Goal: Task Accomplishment & Management: Complete application form

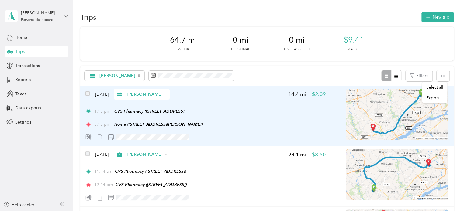
drag, startPoint x: 466, startPoint y: 65, endPoint x: 445, endPoint y: 112, distance: 50.6
click at [445, 112] on div "[DATE] [PERSON_NAME] 14.4 mi $2.09 1:15 pm CVS Pharmacy ([STREET_ADDRESS]) 3:15…" at bounding box center [266, 116] width 373 height 61
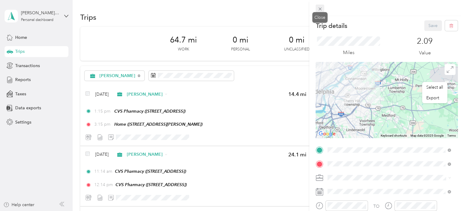
click at [320, 9] on icon at bounding box center [319, 8] width 5 height 5
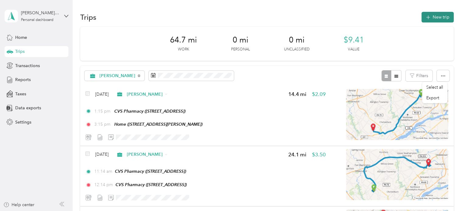
click at [436, 16] on button "New trip" at bounding box center [437, 17] width 32 height 11
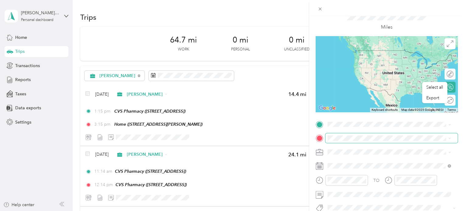
scroll to position [61, 0]
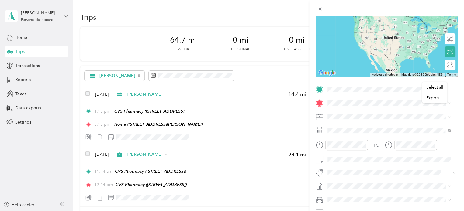
click at [320, 134] on icon at bounding box center [320, 131] width 8 height 8
click at [418, 133] on span at bounding box center [391, 131] width 132 height 10
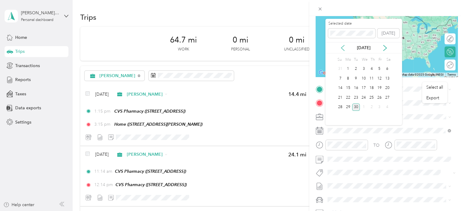
click at [342, 48] on icon at bounding box center [343, 48] width 6 height 6
click at [344, 50] on icon at bounding box center [343, 48] width 6 height 6
click at [374, 69] on div "5" at bounding box center [372, 69] width 8 height 8
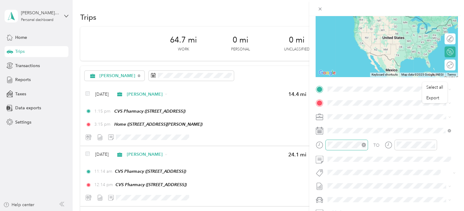
click at [338, 148] on div at bounding box center [346, 145] width 43 height 11
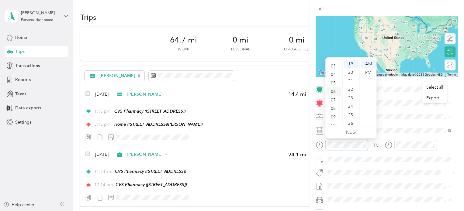
scroll to position [30, 0]
click at [334, 101] on div "08" at bounding box center [334, 102] width 15 height 9
click at [375, 179] on div "TO Add photo" at bounding box center [387, 158] width 142 height 147
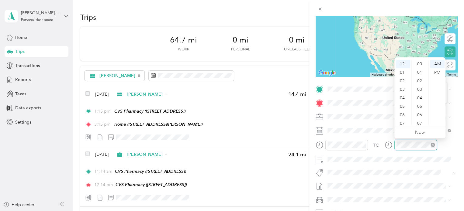
scroll to position [162, 0]
click at [410, 59] on div "12 01 02 03 04 05 06 07 08 09 10 11 00 01 02 03 04 05 06 07 08 09 10 11 12 13 1…" at bounding box center [419, 93] width 51 height 68
click at [403, 110] on div "09" at bounding box center [403, 110] width 15 height 9
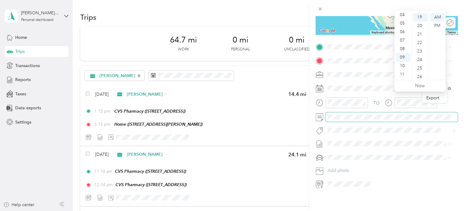
scroll to position [107, 0]
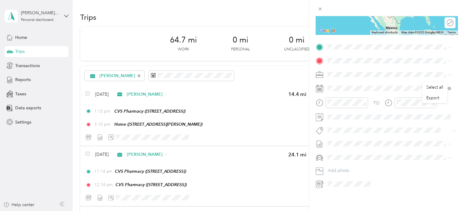
click at [359, 165] on li "Nissan Xterra" at bounding box center [388, 163] width 127 height 11
click at [365, 71] on span "[STREET_ADDRESS][PERSON_NAME]" at bounding box center [375, 73] width 72 height 5
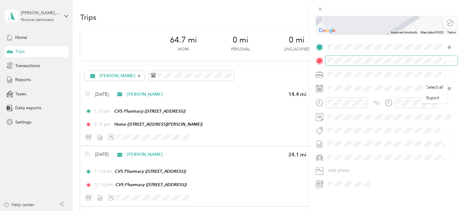
click at [358, 59] on span at bounding box center [391, 61] width 132 height 10
click at [379, 105] on div "TEAM Walgreens [STREET_ADDRESS]" at bounding box center [360, 106] width 42 height 15
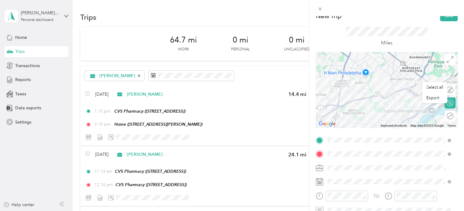
scroll to position [0, 0]
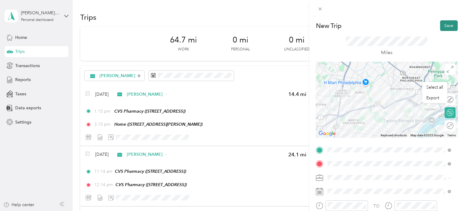
click at [451, 26] on button "Save" at bounding box center [449, 25] width 18 height 11
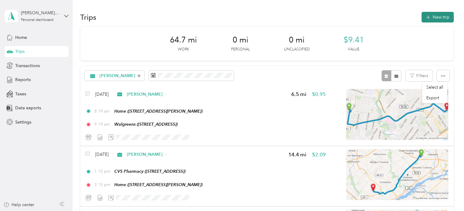
click at [439, 17] on button "New trip" at bounding box center [437, 17] width 32 height 11
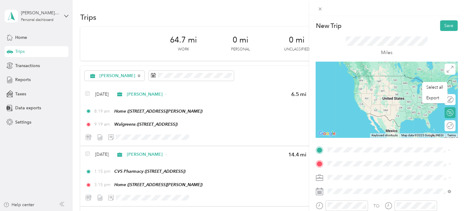
click at [377, 109] on span "[STREET_ADDRESS]" at bounding box center [358, 108] width 39 height 5
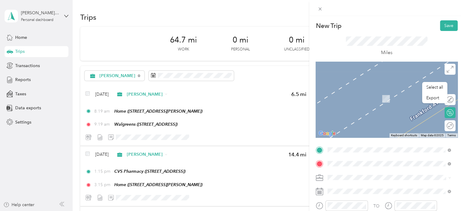
click at [378, 122] on span "[STREET_ADDRESS]" at bounding box center [358, 122] width 39 height 5
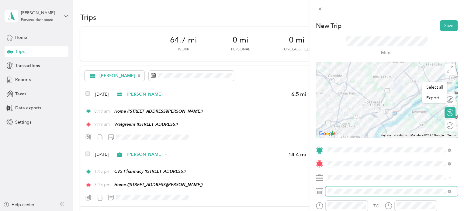
click at [344, 195] on span at bounding box center [391, 192] width 132 height 10
click at [319, 192] on rect at bounding box center [319, 191] width 1 height 1
click at [341, 188] on span at bounding box center [391, 192] width 132 height 10
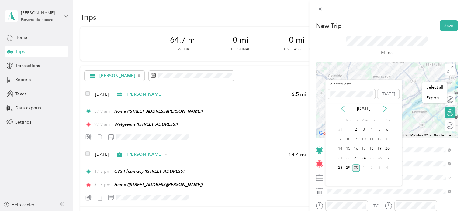
click at [345, 109] on icon at bounding box center [343, 109] width 6 height 6
click at [371, 130] on div "5" at bounding box center [372, 130] width 8 height 8
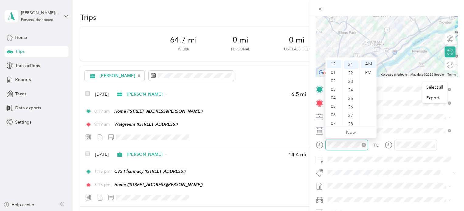
scroll to position [179, 0]
click at [344, 124] on div "28" at bounding box center [351, 123] width 15 height 9
click at [334, 105] on div "09" at bounding box center [334, 104] width 15 height 9
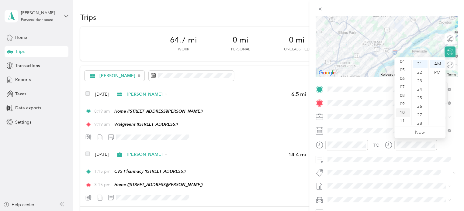
click at [403, 112] on div "10" at bounding box center [403, 113] width 15 height 9
click at [376, 112] on span at bounding box center [391, 117] width 132 height 10
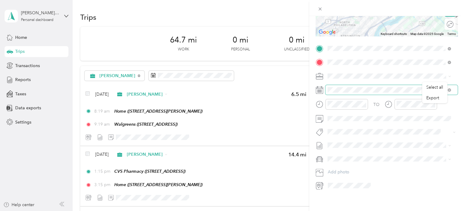
scroll to position [107, 0]
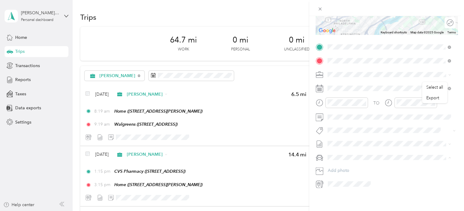
click at [350, 163] on span "Nissan Xterra" at bounding box center [342, 163] width 25 height 5
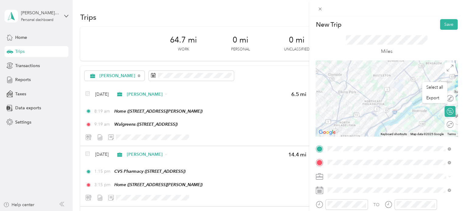
scroll to position [0, 0]
click at [446, 25] on button "Save" at bounding box center [449, 25] width 18 height 11
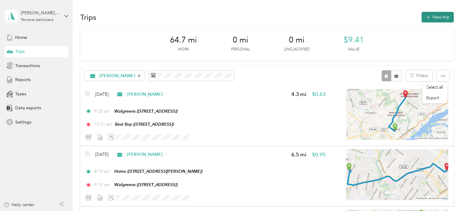
click at [440, 16] on button "New trip" at bounding box center [437, 17] width 32 height 11
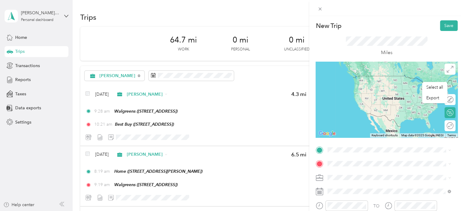
click at [378, 107] on span "[STREET_ADDRESS]" at bounding box center [358, 107] width 39 height 5
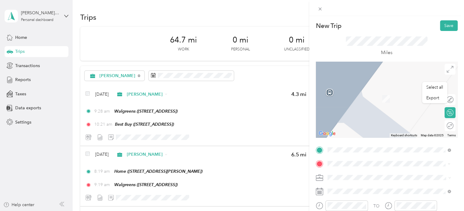
click at [378, 125] on div "TEAM Giant [STREET_ADDRESS]" at bounding box center [358, 117] width 39 height 15
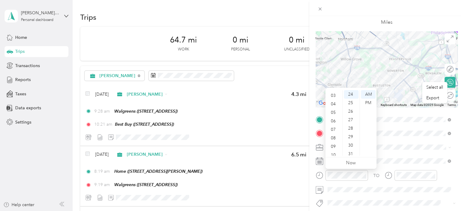
scroll to position [36, 0]
click at [334, 143] on div "10" at bounding box center [334, 143] width 15 height 9
click at [384, 153] on div "TO Add photo" at bounding box center [387, 188] width 142 height 147
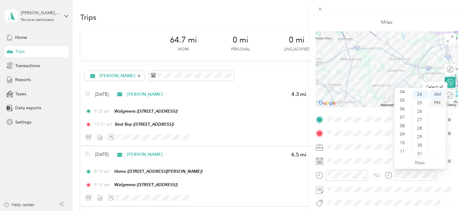
click at [439, 102] on div "PM" at bounding box center [437, 103] width 15 height 9
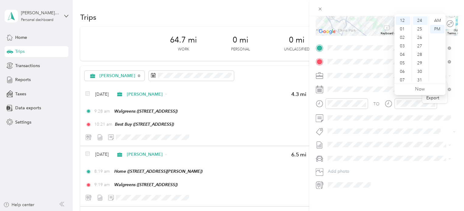
scroll to position [107, 0]
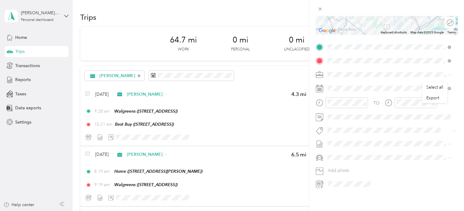
click at [349, 165] on li "Nissan Xterra" at bounding box center [388, 163] width 127 height 11
click at [342, 120] on icon at bounding box center [343, 119] width 6 height 6
click at [372, 140] on div "5" at bounding box center [372, 140] width 8 height 8
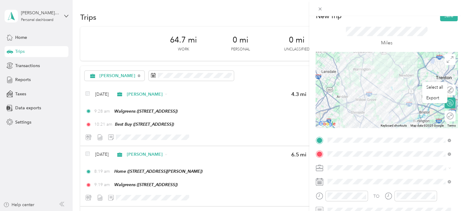
scroll to position [0, 0]
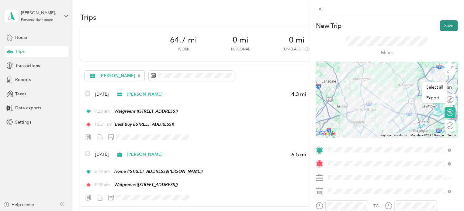
click at [444, 28] on button "Save" at bounding box center [449, 25] width 18 height 11
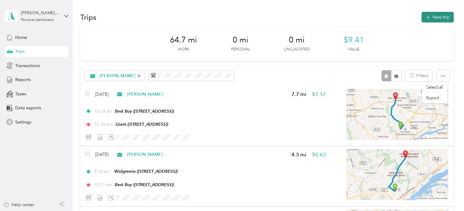
click at [431, 18] on button "New trip" at bounding box center [437, 17] width 32 height 11
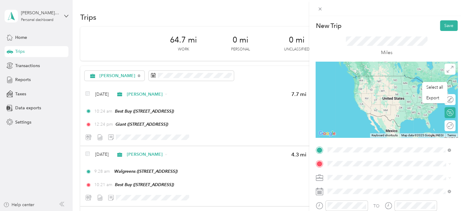
click at [378, 111] on span "[STREET_ADDRESS]" at bounding box center [358, 108] width 39 height 5
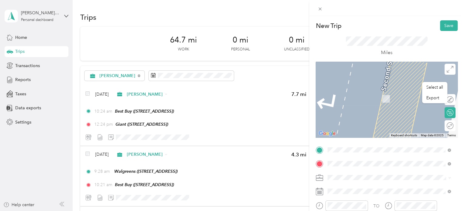
click at [386, 125] on span "[STREET_ADDRESS][PERSON_NAME][US_STATE]" at bounding box center [386, 121] width 95 height 5
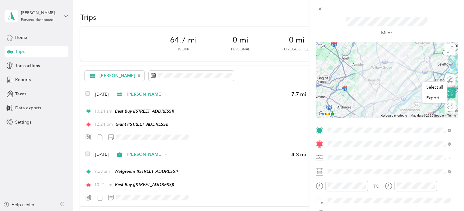
scroll to position [30, 0]
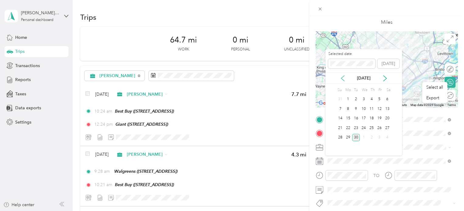
click at [343, 78] on icon at bounding box center [343, 78] width 6 height 6
click at [372, 98] on div "5" at bounding box center [372, 100] width 8 height 8
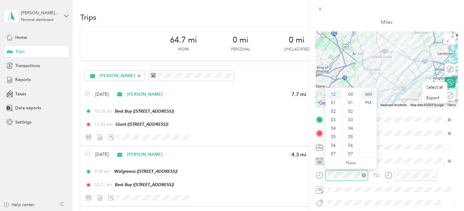
scroll to position [213, 0]
click at [367, 100] on div "PM" at bounding box center [368, 103] width 15 height 9
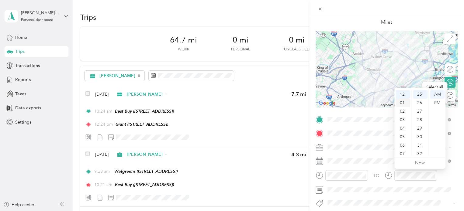
click at [405, 103] on div "01" at bounding box center [403, 103] width 15 height 9
click at [435, 103] on div "PM" at bounding box center [437, 103] width 15 height 9
click at [404, 103] on div "02" at bounding box center [403, 103] width 15 height 9
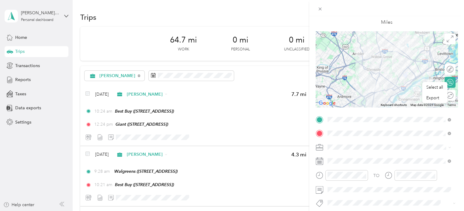
click at [455, 140] on form "New Trip Save This trip cannot be edited because it is either under review, app…" at bounding box center [386, 126] width 155 height 272
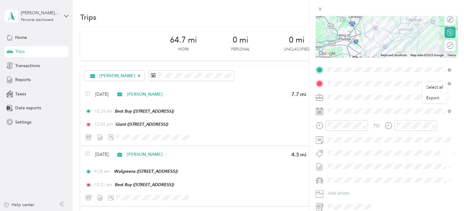
scroll to position [91, 0]
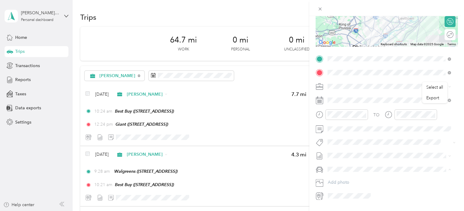
click at [346, 182] on li "Nissan Xterra" at bounding box center [388, 180] width 127 height 11
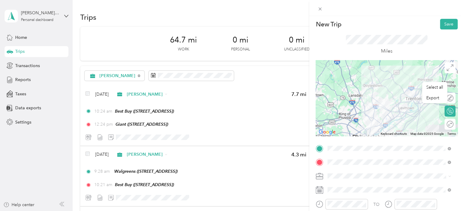
scroll to position [0, 0]
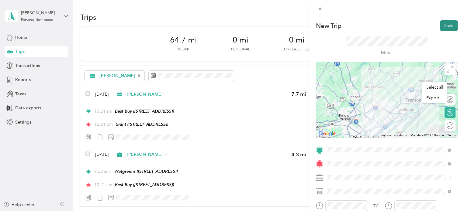
click at [445, 28] on button "Save" at bounding box center [449, 25] width 18 height 11
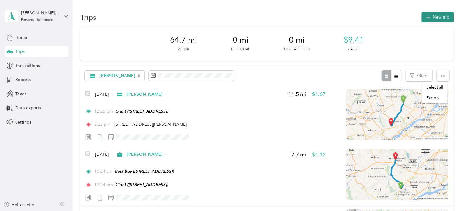
click at [439, 15] on button "New trip" at bounding box center [437, 17] width 32 height 11
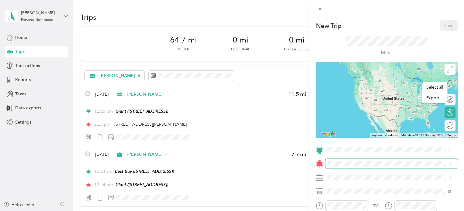
scroll to position [30, 0]
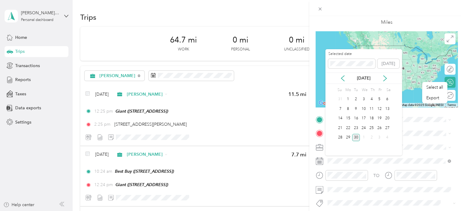
click at [343, 84] on div "Selected date [DATE] [DATE] Su Mo Tu We Th Fr Sa 31 1 2 3 4 5 6 7 8 9 10 11 12 …" at bounding box center [363, 102] width 77 height 106
click at [345, 78] on icon at bounding box center [343, 78] width 6 height 6
click at [379, 99] on div "6" at bounding box center [379, 100] width 8 height 8
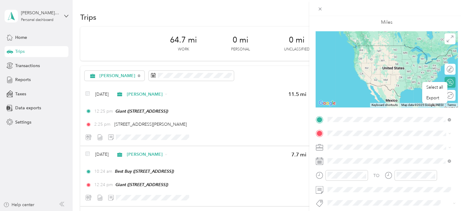
click at [343, 153] on div "Home [STREET_ADDRESS][PERSON_NAME]" at bounding box center [375, 147] width 72 height 13
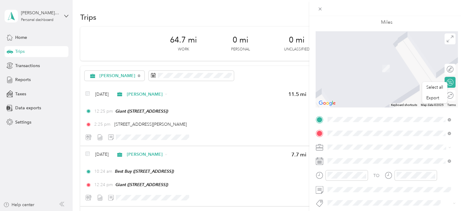
click at [378, 89] on span "[STREET_ADDRESS]" at bounding box center [358, 91] width 39 height 5
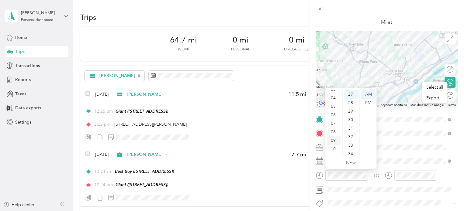
click at [336, 141] on div "09" at bounding box center [334, 141] width 15 height 9
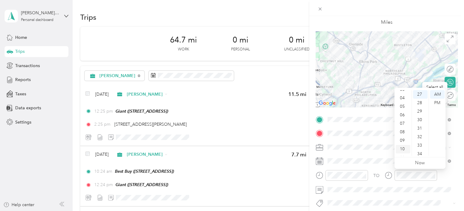
click at [401, 148] on div "10" at bounding box center [403, 149] width 15 height 9
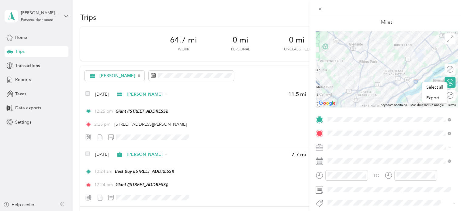
click at [345, 161] on ol "[PERSON_NAME] Personal" at bounding box center [388, 163] width 127 height 21
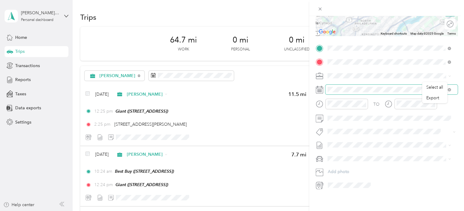
scroll to position [107, 0]
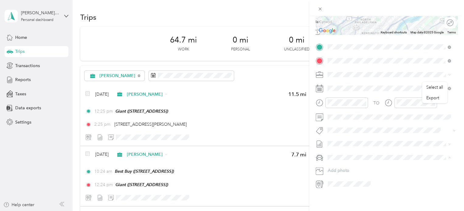
click at [342, 161] on span "Nissan Xterra" at bounding box center [342, 163] width 25 height 5
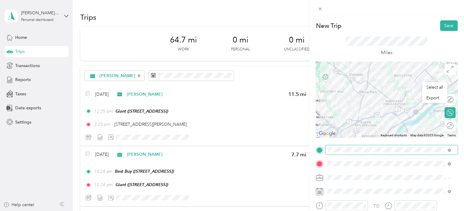
scroll to position [0, 0]
click at [444, 23] on button "Save" at bounding box center [449, 25] width 18 height 11
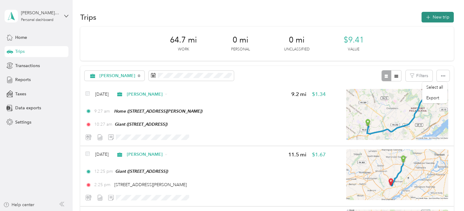
click at [438, 17] on button "New trip" at bounding box center [437, 17] width 32 height 11
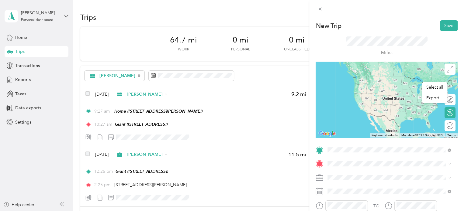
click at [378, 102] on div "TEAM Giant [STREET_ADDRESS]" at bounding box center [358, 104] width 39 height 15
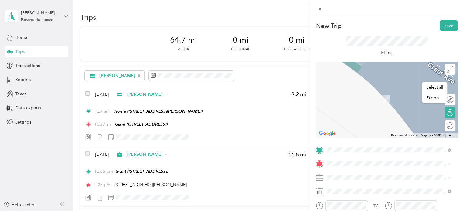
click at [370, 115] on strong "Giant" at bounding box center [365, 112] width 11 height 5
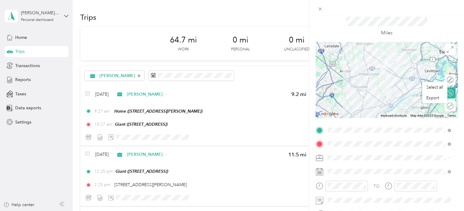
scroll to position [30, 0]
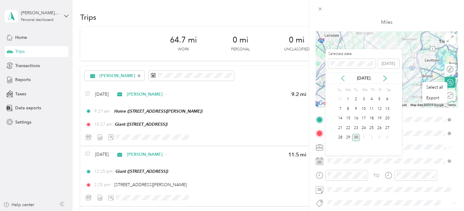
click at [344, 77] on icon at bounding box center [343, 78] width 6 height 6
click at [378, 99] on div "6" at bounding box center [379, 100] width 8 height 8
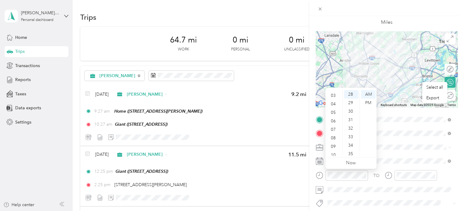
scroll to position [36, 0]
click at [333, 142] on div "10" at bounding box center [334, 143] width 15 height 9
click at [335, 141] on div "10" at bounding box center [334, 143] width 15 height 9
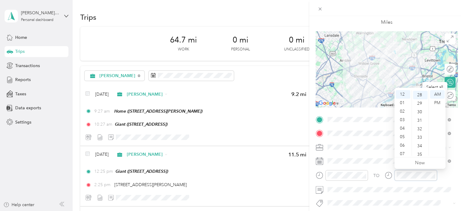
scroll to position [238, 0]
click at [438, 105] on div "PM" at bounding box center [437, 103] width 15 height 9
click at [373, 154] on div "TO Add photo" at bounding box center [387, 188] width 142 height 147
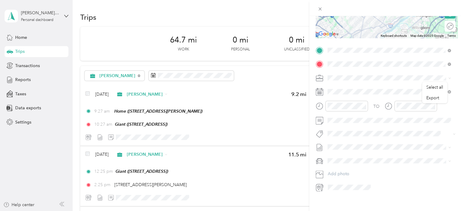
scroll to position [107, 0]
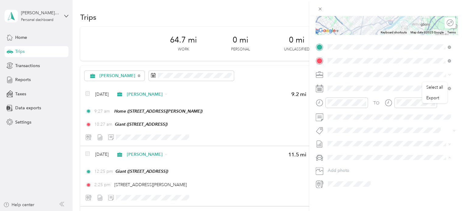
click at [346, 163] on span "Nissan Xterra" at bounding box center [342, 163] width 25 height 5
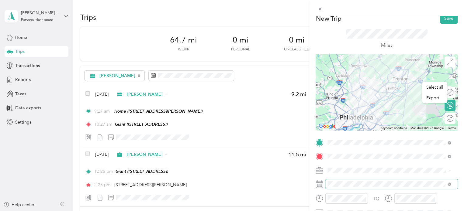
scroll to position [0, 0]
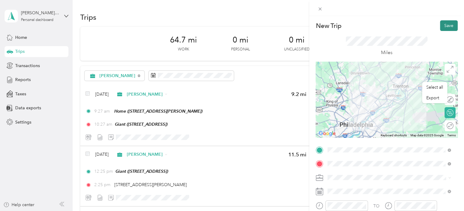
click at [441, 23] on button "Save" at bounding box center [449, 25] width 18 height 11
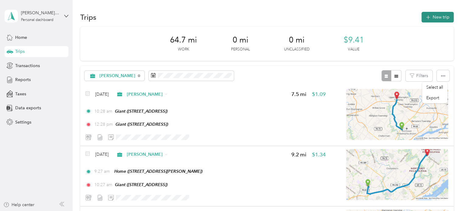
click at [433, 14] on button "New trip" at bounding box center [437, 17] width 32 height 11
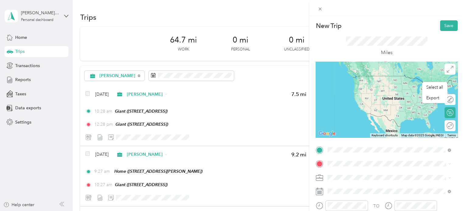
click at [378, 112] on div "TEAM Giant [STREET_ADDRESS]" at bounding box center [358, 104] width 39 height 15
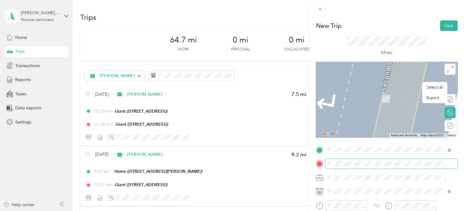
click at [349, 166] on span at bounding box center [391, 164] width 132 height 10
click at [370, 96] on span "[STREET_ADDRESS][PERSON_NAME]" at bounding box center [375, 98] width 72 height 5
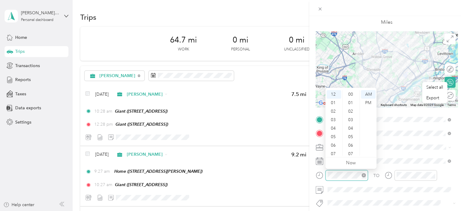
scroll to position [247, 0]
click at [368, 103] on div "PM" at bounding box center [368, 103] width 15 height 9
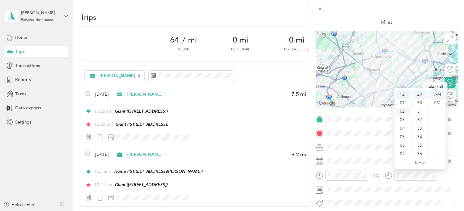
click at [402, 110] on div "02" at bounding box center [403, 111] width 15 height 9
click at [364, 140] on div "TO Add photo" at bounding box center [387, 188] width 142 height 147
click at [404, 113] on div "02" at bounding box center [403, 111] width 15 height 9
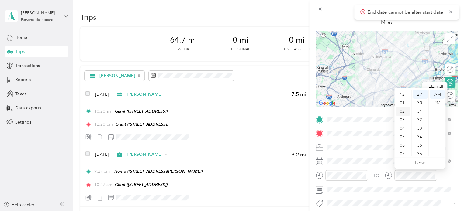
scroll to position [17, 0]
click at [438, 106] on div "PM" at bounding box center [437, 103] width 15 height 9
click at [438, 105] on div "PM" at bounding box center [437, 103] width 15 height 9
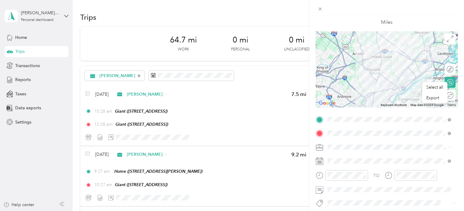
click at [358, 160] on li "[PERSON_NAME]" at bounding box center [388, 158] width 127 height 11
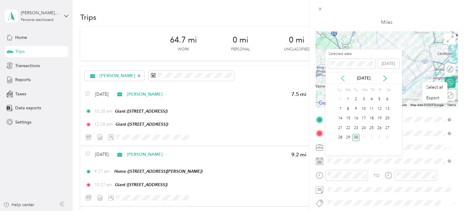
click at [341, 75] on icon at bounding box center [343, 78] width 6 height 6
click at [378, 98] on div "6" at bounding box center [379, 100] width 8 height 8
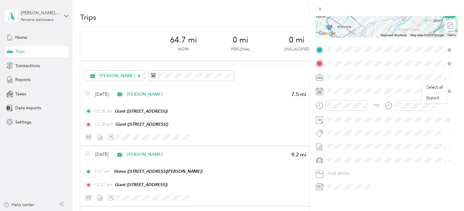
scroll to position [107, 0]
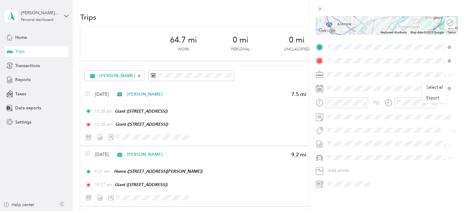
click at [348, 165] on div "Nissan Xterra" at bounding box center [389, 164] width 119 height 6
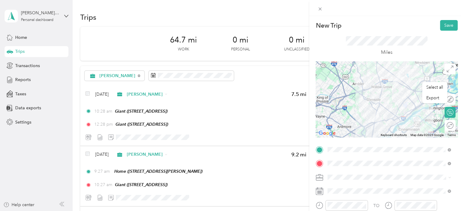
scroll to position [0, 0]
click at [447, 22] on button "Save" at bounding box center [449, 25] width 18 height 11
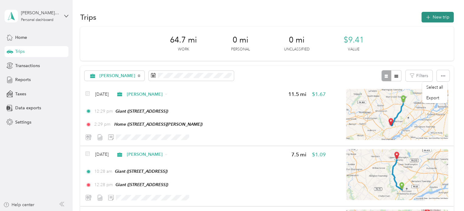
click at [433, 18] on button "New trip" at bounding box center [437, 17] width 32 height 11
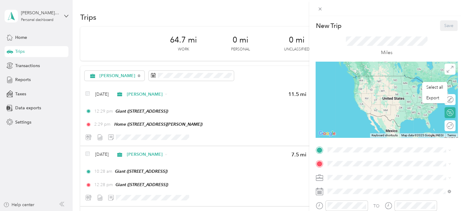
click at [319, 192] on rect at bounding box center [319, 191] width 1 height 1
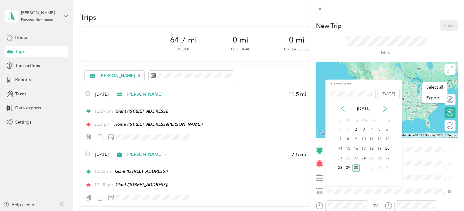
click at [342, 109] on icon at bounding box center [343, 109] width 6 height 6
click at [343, 110] on icon at bounding box center [343, 109] width 6 height 6
click at [388, 130] on div "7" at bounding box center [387, 130] width 8 height 8
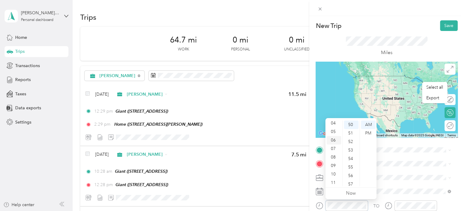
scroll to position [36, 0]
click at [336, 156] on div "08" at bounding box center [334, 156] width 15 height 9
click at [411, 159] on span at bounding box center [391, 164] width 132 height 10
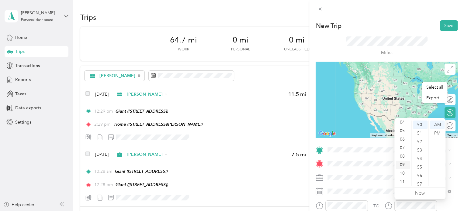
click at [403, 164] on div "09" at bounding box center [403, 165] width 15 height 9
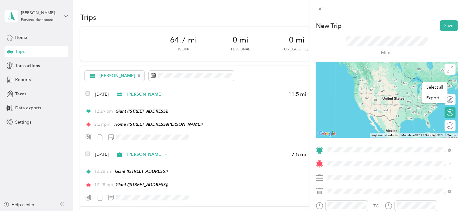
click at [361, 85] on span "[STREET_ADDRESS][PERSON_NAME]" at bounding box center [375, 84] width 72 height 5
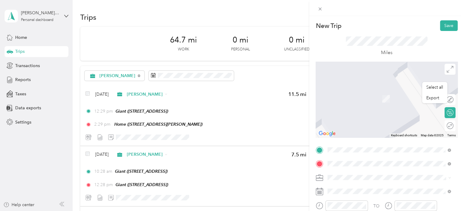
click at [376, 100] on span "[STREET_ADDRESS]" at bounding box center [358, 101] width 39 height 5
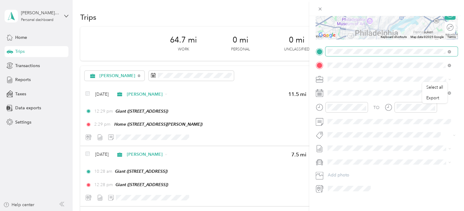
scroll to position [107, 0]
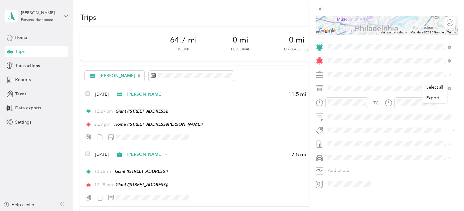
click at [344, 163] on span "Nissan Xterra" at bounding box center [342, 163] width 25 height 5
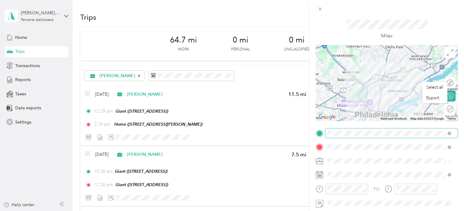
scroll to position [0, 0]
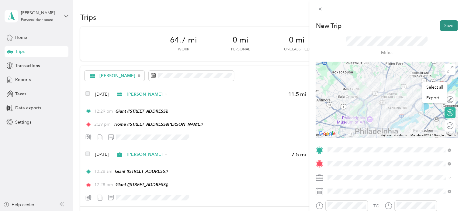
click at [445, 28] on button "Save" at bounding box center [449, 25] width 18 height 11
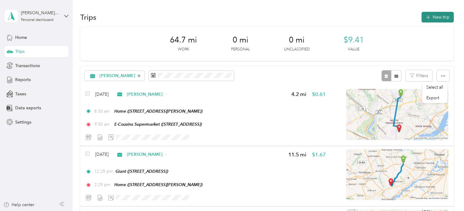
click at [435, 16] on button "New trip" at bounding box center [437, 17] width 32 height 11
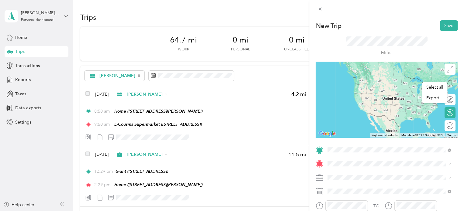
click at [377, 82] on div "TEAM E-Cousins Supermarket [STREET_ADDRESS]" at bounding box center [372, 82] width 67 height 15
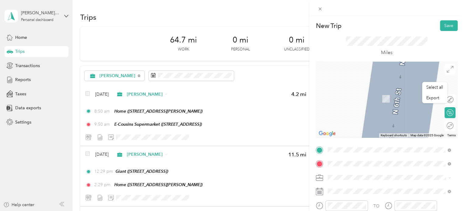
click at [373, 138] on div "TEAM Walgreens [STREET_ADDRESS]" at bounding box center [360, 139] width 42 height 15
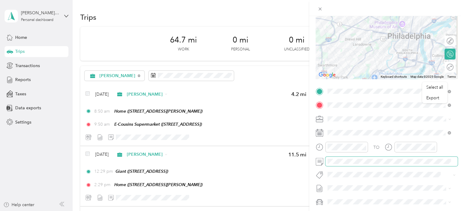
scroll to position [61, 0]
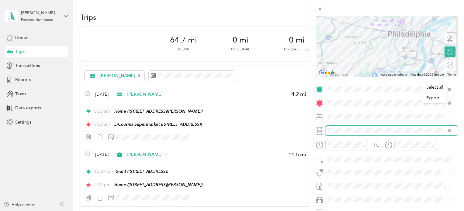
click at [341, 127] on span at bounding box center [391, 131] width 132 height 10
click at [389, 125] on div "TO Add photo" at bounding box center [387, 158] width 142 height 147
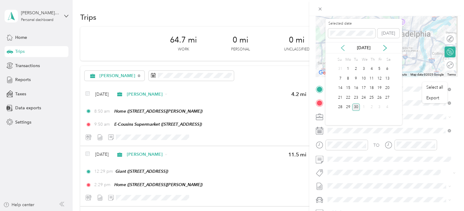
click at [344, 46] on icon at bounding box center [342, 47] width 3 height 5
click at [389, 70] on div "7" at bounding box center [387, 69] width 8 height 8
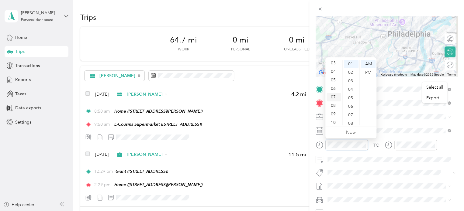
scroll to position [36, 0]
click at [334, 113] on div "10" at bounding box center [334, 113] width 15 height 9
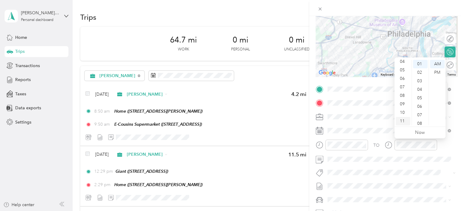
click at [405, 120] on div "11" at bounding box center [403, 121] width 15 height 9
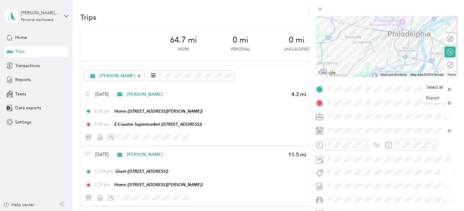
click at [394, 127] on div "[PERSON_NAME]" at bounding box center [386, 127] width 112 height 6
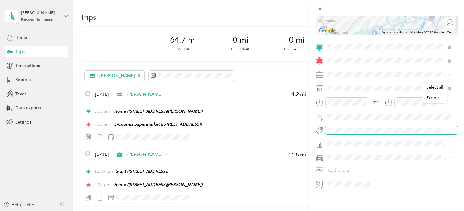
scroll to position [107, 0]
click at [353, 163] on span "Nissan Xterra" at bounding box center [342, 163] width 25 height 5
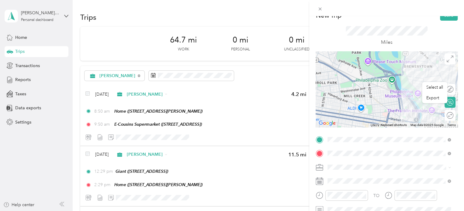
scroll to position [0, 0]
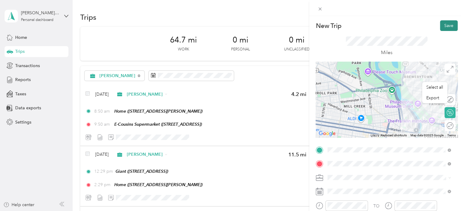
click at [441, 26] on button "Save" at bounding box center [449, 25] width 18 height 11
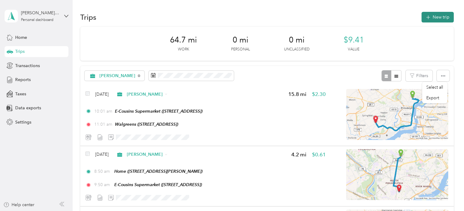
click at [437, 17] on button "New trip" at bounding box center [437, 17] width 32 height 11
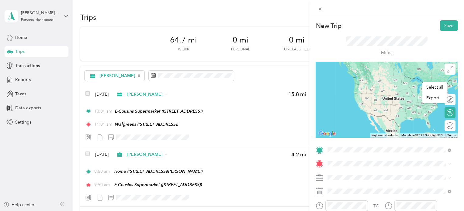
click at [368, 125] on div "TEAM Walgreens" at bounding box center [360, 122] width 42 height 8
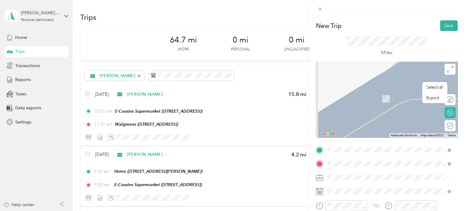
click at [378, 95] on div "TEAM 7 Eleven [STREET_ADDRESS]" at bounding box center [358, 96] width 39 height 15
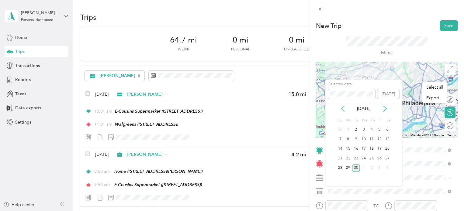
click at [344, 108] on icon at bounding box center [343, 109] width 6 height 6
click at [388, 128] on div "7" at bounding box center [387, 130] width 8 height 8
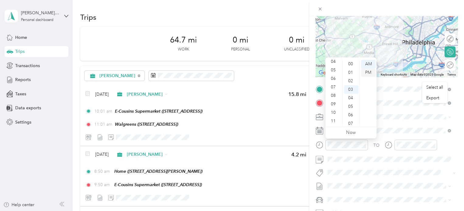
click at [368, 73] on div "PM" at bounding box center [368, 72] width 15 height 9
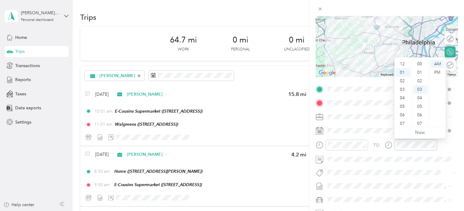
scroll to position [26, 0]
click at [400, 75] on div "02" at bounding box center [403, 72] width 15 height 9
click at [438, 73] on div "PM" at bounding box center [437, 72] width 15 height 9
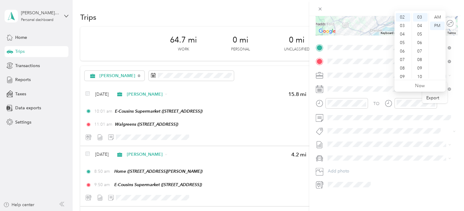
scroll to position [107, 0]
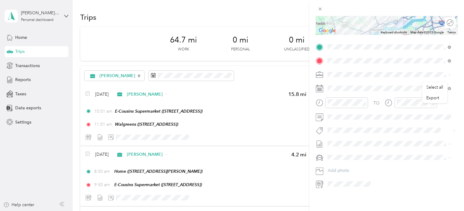
click at [344, 162] on span "Nissan Xterra" at bounding box center [342, 163] width 25 height 5
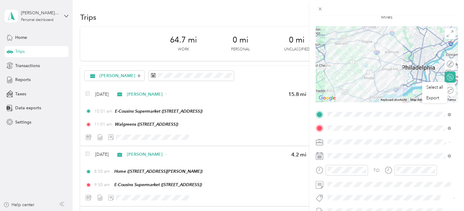
scroll to position [0, 0]
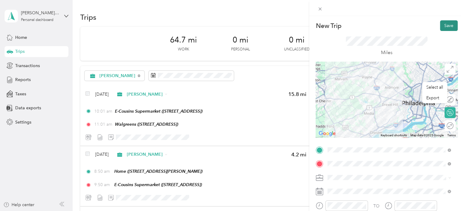
click at [440, 24] on button "Save" at bounding box center [449, 25] width 18 height 11
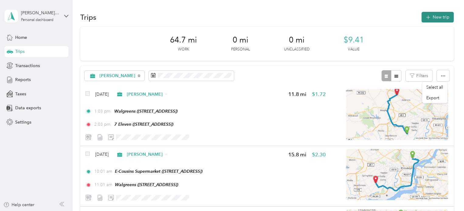
click at [434, 19] on button "New trip" at bounding box center [437, 17] width 32 height 11
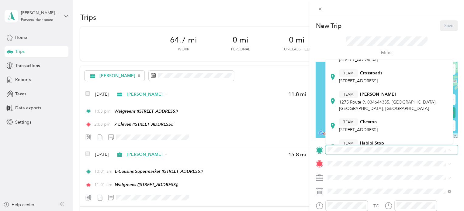
scroll to position [147, 0]
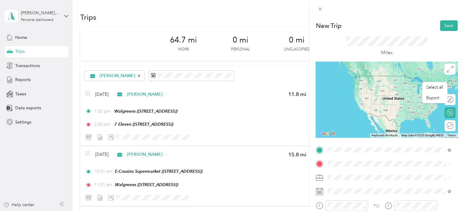
click at [378, 87] on span "[STREET_ADDRESS]" at bounding box center [358, 87] width 39 height 5
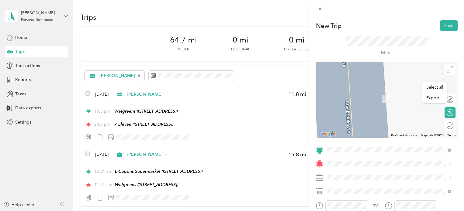
click at [375, 98] on span "[STREET_ADDRESS]" at bounding box center [358, 99] width 39 height 5
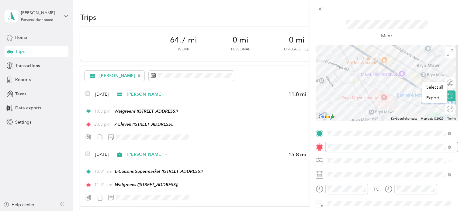
scroll to position [30, 0]
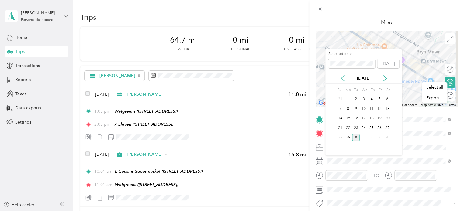
click at [341, 79] on icon at bounding box center [343, 78] width 6 height 6
click at [387, 99] on div "7" at bounding box center [387, 100] width 8 height 8
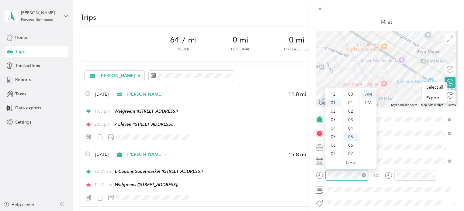
scroll to position [43, 0]
click at [336, 104] on div "02" at bounding box center [334, 103] width 15 height 9
click at [370, 103] on div "PM" at bounding box center [368, 103] width 15 height 9
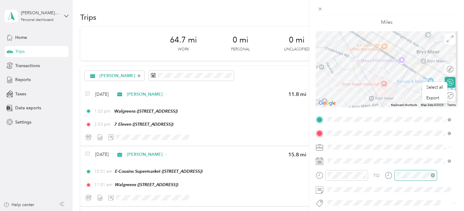
scroll to position [43, 0]
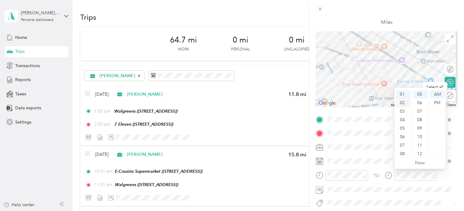
click at [405, 102] on div "02" at bounding box center [403, 103] width 15 height 9
click at [402, 104] on div "03" at bounding box center [403, 103] width 15 height 9
click at [438, 104] on div "PM" at bounding box center [437, 103] width 15 height 9
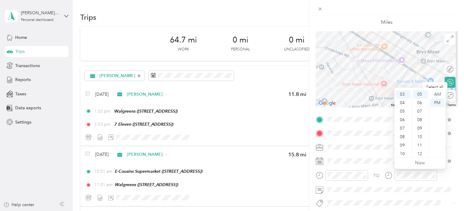
click at [380, 140] on div "TO Add photo" at bounding box center [387, 188] width 142 height 147
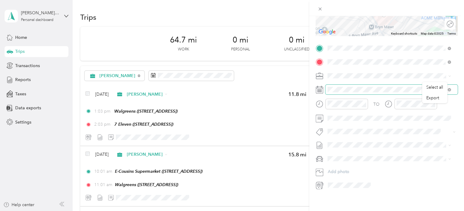
scroll to position [107, 0]
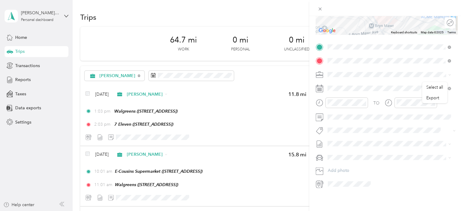
click at [353, 164] on span "Nissan Xterra" at bounding box center [342, 163] width 25 height 5
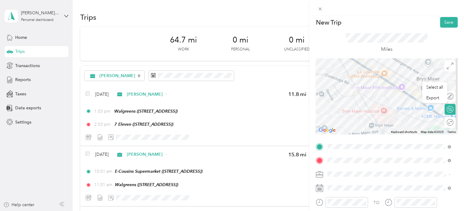
scroll to position [0, 0]
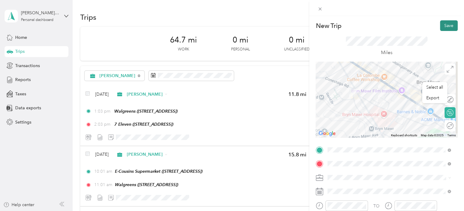
click at [440, 29] on button "Save" at bounding box center [449, 25] width 18 height 11
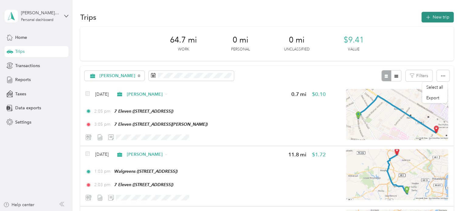
click at [441, 18] on button "New trip" at bounding box center [437, 17] width 32 height 11
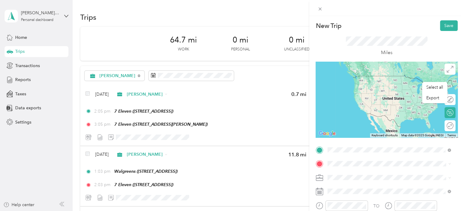
click at [376, 82] on div "TEAM 7 Eleven [STREET_ADDRESS]" at bounding box center [358, 82] width 39 height 15
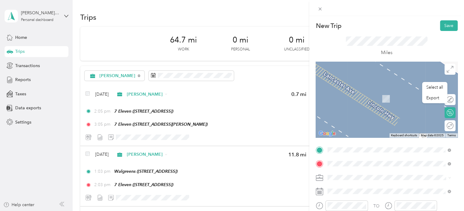
click at [389, 142] on span "[STREET_ADDRESS][PERSON_NAME]" at bounding box center [375, 143] width 72 height 5
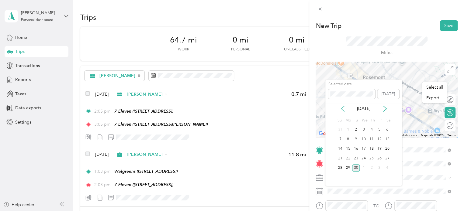
click at [343, 109] on icon at bounding box center [343, 109] width 6 height 6
click at [386, 129] on div "7" at bounding box center [387, 130] width 8 height 8
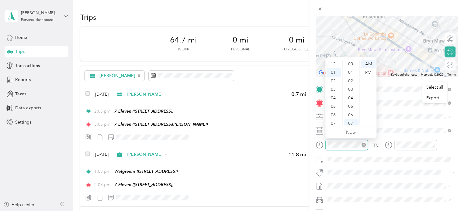
scroll to position [9, 0]
click at [332, 78] on div "03" at bounding box center [334, 81] width 15 height 9
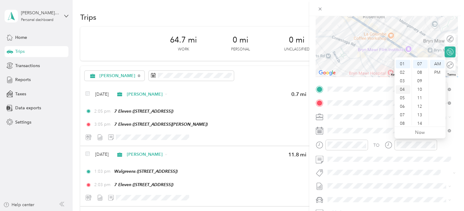
click at [401, 90] on div "04" at bounding box center [403, 89] width 15 height 9
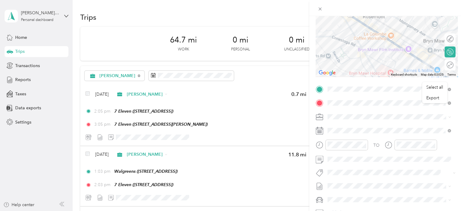
click at [456, 121] on form "New Trip Save This trip cannot be edited because it is either under review, app…" at bounding box center [386, 96] width 155 height 272
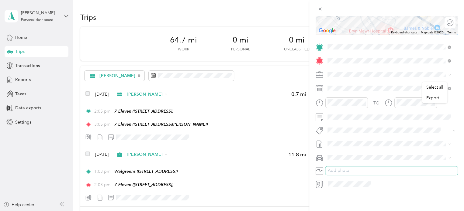
scroll to position [107, 0]
click at [345, 163] on span "Nissan Xterra" at bounding box center [342, 163] width 25 height 5
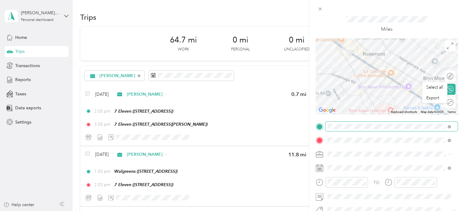
scroll to position [16, 0]
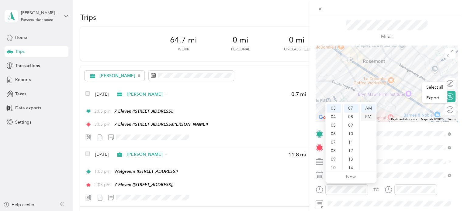
click at [369, 115] on div "PM" at bounding box center [368, 117] width 15 height 9
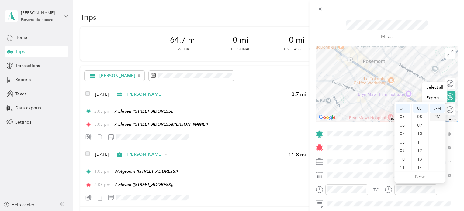
click at [437, 118] on div "PM" at bounding box center [437, 117] width 15 height 9
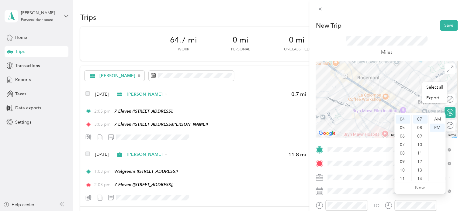
scroll to position [0, 0]
click at [442, 26] on button "Save" at bounding box center [449, 25] width 18 height 11
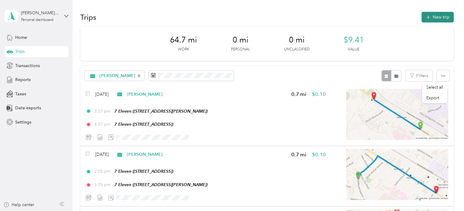
click at [431, 15] on button "New trip" at bounding box center [437, 17] width 32 height 11
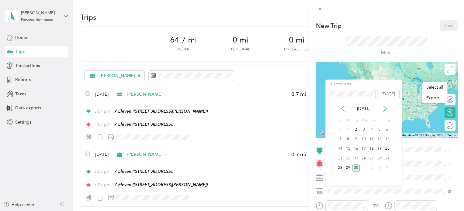
click at [344, 107] on icon at bounding box center [343, 109] width 6 height 6
click at [344, 108] on icon at bounding box center [343, 109] width 6 height 6
click at [342, 111] on icon at bounding box center [343, 109] width 6 height 6
click at [386, 126] on div "7" at bounding box center [387, 130] width 8 height 8
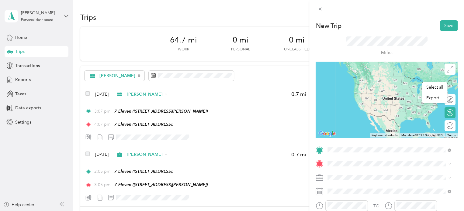
click at [386, 124] on div "TEAM 7 Eleven [STREET_ADDRESS][PERSON_NAME]" at bounding box center [375, 125] width 72 height 15
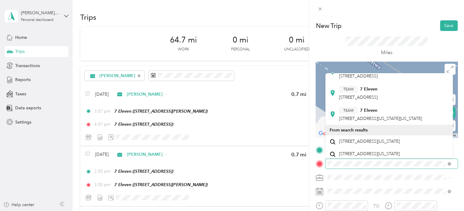
scroll to position [182, 0]
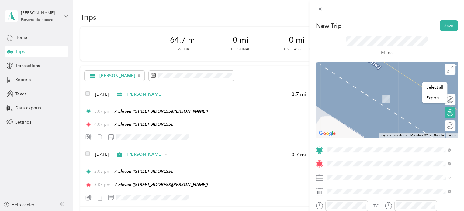
click at [378, 92] on span "[STREET_ADDRESS]" at bounding box center [358, 88] width 39 height 5
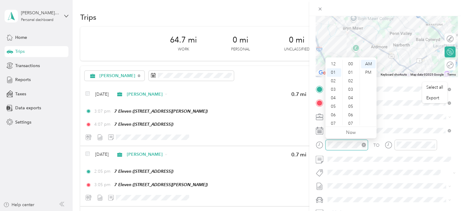
scroll to position [77, 0]
click at [333, 90] on div "04" at bounding box center [334, 89] width 15 height 9
click at [368, 72] on div "PM" at bounding box center [368, 72] width 15 height 9
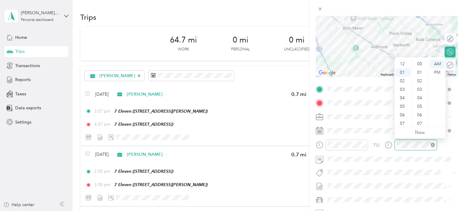
scroll to position [77, 0]
click at [401, 100] on div "05" at bounding box center [403, 98] width 15 height 9
click at [437, 71] on div "PM" at bounding box center [437, 72] width 15 height 9
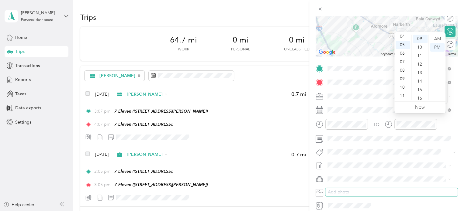
scroll to position [107, 0]
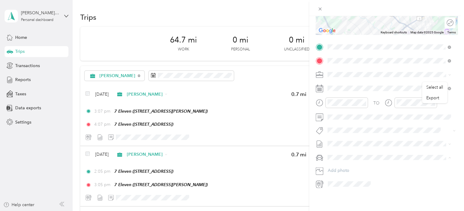
click at [350, 162] on span "Nissan Xterra" at bounding box center [342, 163] width 25 height 5
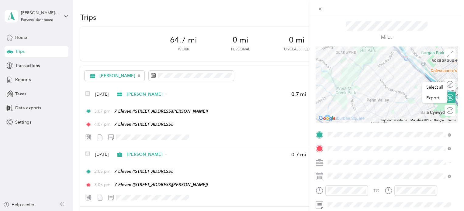
scroll to position [0, 0]
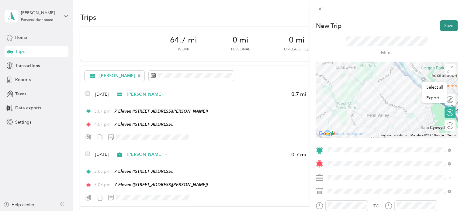
click at [442, 26] on button "Save" at bounding box center [449, 25] width 18 height 11
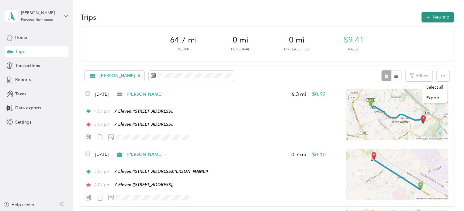
click at [433, 18] on button "New trip" at bounding box center [437, 17] width 32 height 11
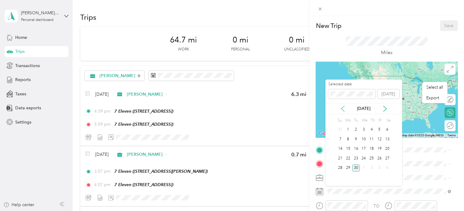
click at [344, 109] on icon at bounding box center [343, 109] width 6 height 6
click at [345, 109] on icon at bounding box center [343, 109] width 6 height 6
click at [388, 129] on div "7" at bounding box center [387, 130] width 8 height 8
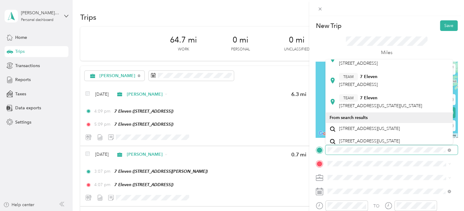
scroll to position [182, 0]
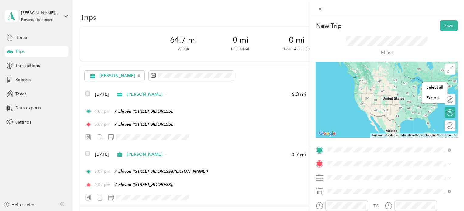
click at [374, 78] on span "[STREET_ADDRESS]" at bounding box center [358, 74] width 39 height 5
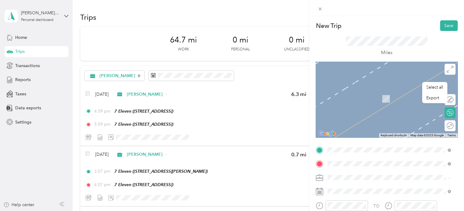
click at [373, 99] on div "Home [STREET_ADDRESS][PERSON_NAME]" at bounding box center [375, 95] width 72 height 13
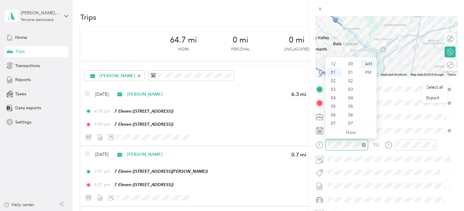
scroll to position [9, 0]
click at [336, 97] on div "05" at bounding box center [334, 98] width 15 height 9
click at [336, 70] on div "05" at bounding box center [334, 70] width 15 height 9
click at [370, 71] on div "PM" at bounding box center [368, 72] width 15 height 9
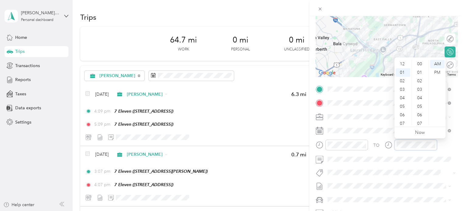
scroll to position [9, 0]
click at [405, 107] on div "06" at bounding box center [403, 106] width 15 height 9
click at [423, 107] on div "15" at bounding box center [420, 106] width 15 height 9
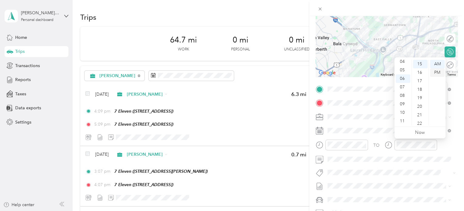
click at [437, 73] on div "PM" at bounding box center [437, 72] width 15 height 9
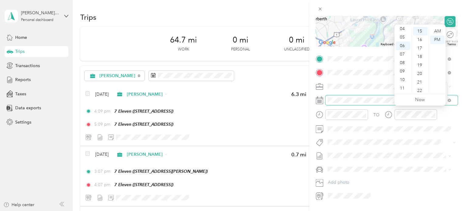
scroll to position [107, 0]
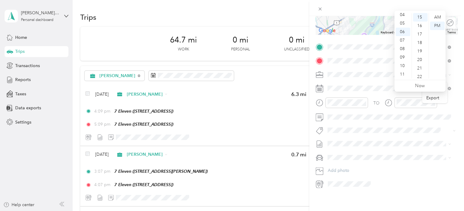
click at [284, 15] on div "New Trip Save This trip cannot be edited because it is either under review, app…" at bounding box center [232, 105] width 464 height 211
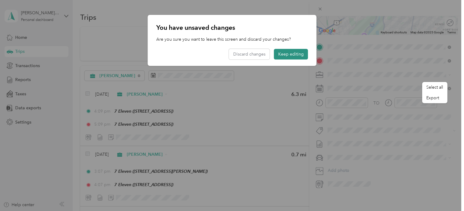
click at [291, 55] on button "Keep editing" at bounding box center [291, 54] width 34 height 11
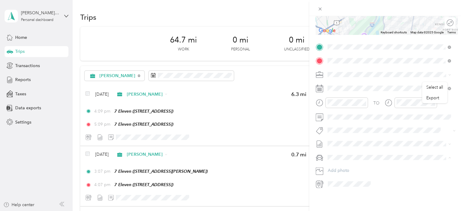
click at [344, 161] on div "Nissan Xterra" at bounding box center [389, 164] width 119 height 6
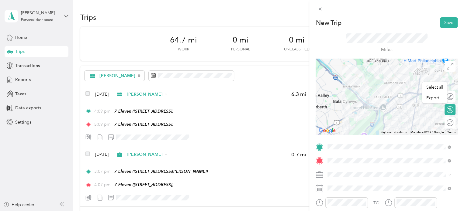
scroll to position [0, 0]
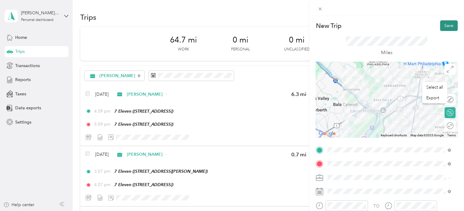
click at [445, 26] on button "Save" at bounding box center [449, 25] width 18 height 11
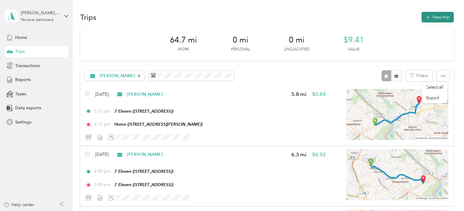
click at [428, 19] on span "button" at bounding box center [428, 17] width 5 height 5
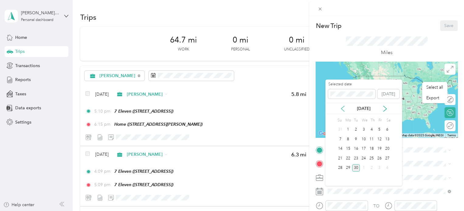
click at [341, 108] on icon at bounding box center [342, 108] width 3 height 5
click at [347, 139] on div "9" at bounding box center [348, 140] width 8 height 8
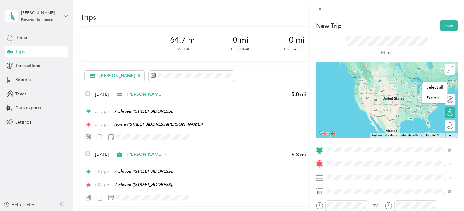
click at [382, 85] on span "[STREET_ADDRESS][PERSON_NAME]" at bounding box center [375, 84] width 72 height 5
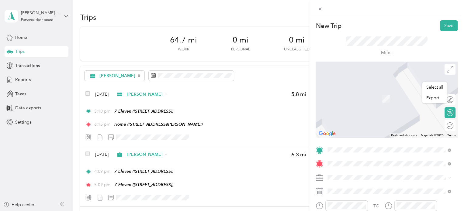
click at [385, 93] on strong "Acme Market" at bounding box center [373, 92] width 27 height 5
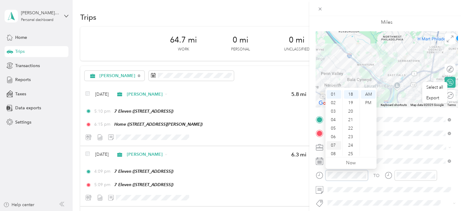
scroll to position [36, 0]
click at [333, 142] on div "10" at bounding box center [334, 143] width 15 height 9
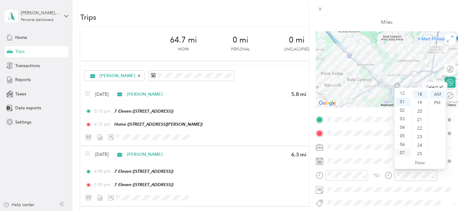
scroll to position [0, 0]
click at [404, 95] on div "12" at bounding box center [403, 94] width 15 height 9
click at [439, 100] on div "PM" at bounding box center [437, 103] width 15 height 9
click at [402, 102] on div "01" at bounding box center [403, 103] width 15 height 9
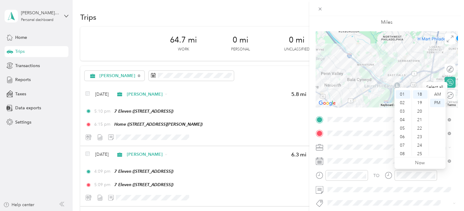
click at [378, 150] on span at bounding box center [391, 148] width 132 height 10
click at [402, 148] on div "11" at bounding box center [403, 151] width 15 height 9
click at [438, 95] on div "AM" at bounding box center [437, 94] width 15 height 9
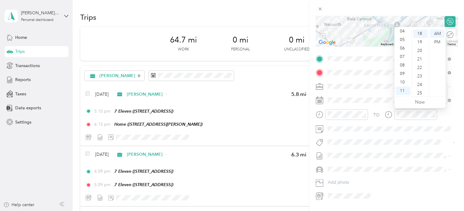
scroll to position [107, 0]
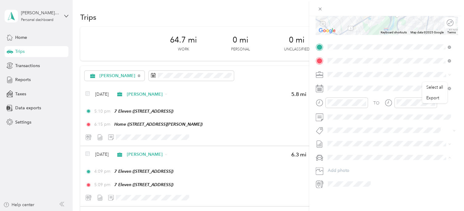
click at [348, 165] on div "Nissan Xterra" at bounding box center [389, 164] width 119 height 6
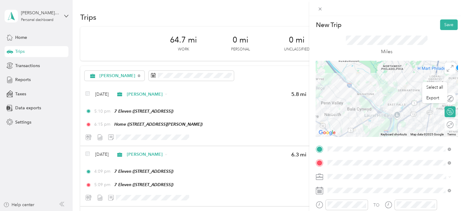
scroll to position [0, 0]
click at [445, 26] on button "Save" at bounding box center [449, 25] width 18 height 11
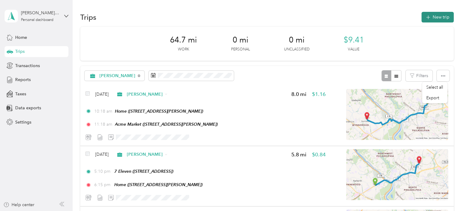
click at [438, 18] on button "New trip" at bounding box center [437, 17] width 32 height 11
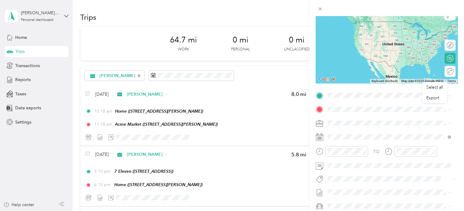
scroll to position [61, 0]
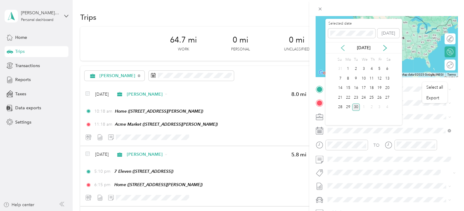
click at [345, 46] on icon at bounding box center [343, 48] width 6 height 6
click at [346, 45] on div "[DATE]" at bounding box center [363, 48] width 77 height 6
click at [342, 47] on icon at bounding box center [343, 48] width 6 height 6
click at [350, 79] on div "9" at bounding box center [348, 79] width 8 height 8
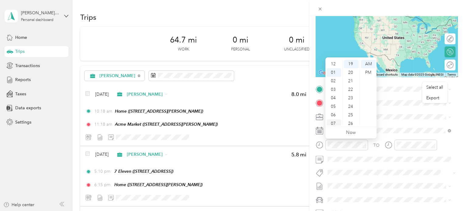
scroll to position [0, 0]
click at [337, 89] on div "03" at bounding box center [334, 89] width 15 height 9
click at [371, 72] on div "PM" at bounding box center [368, 72] width 15 height 9
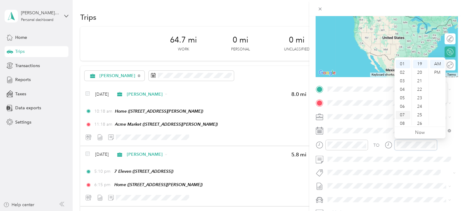
scroll to position [162, 0]
click at [403, 88] on div "04" at bounding box center [403, 89] width 15 height 9
click at [437, 72] on div "PM" at bounding box center [437, 72] width 15 height 9
click at [347, 92] on span at bounding box center [391, 90] width 132 height 10
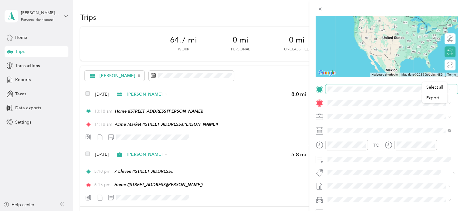
click at [351, 86] on span at bounding box center [391, 90] width 132 height 10
click at [366, 121] on span "[STREET_ADDRESS][PERSON_NAME]" at bounding box center [375, 122] width 72 height 5
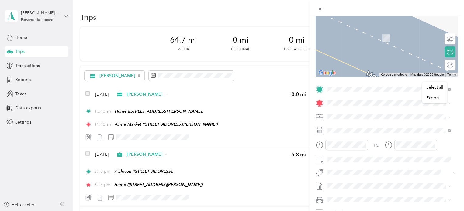
click at [367, 158] on span "[STREET_ADDRESS]" at bounding box center [358, 156] width 39 height 5
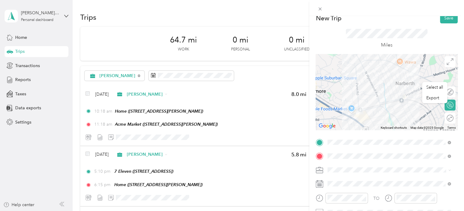
scroll to position [0, 0]
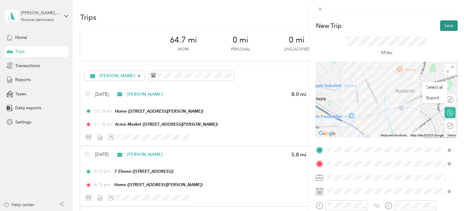
click at [450, 26] on button "Save" at bounding box center [449, 25] width 18 height 11
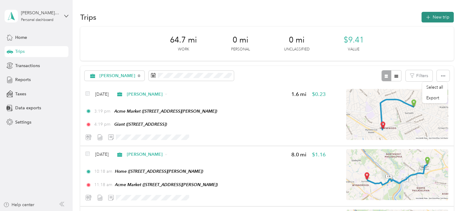
click at [439, 12] on button "New trip" at bounding box center [437, 17] width 32 height 11
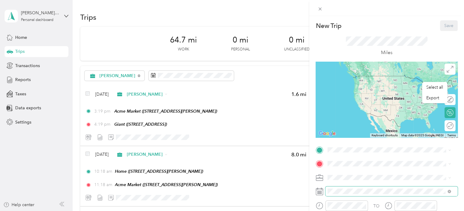
click at [326, 193] on span at bounding box center [391, 192] width 132 height 10
click at [321, 194] on rect at bounding box center [321, 194] width 1 height 1
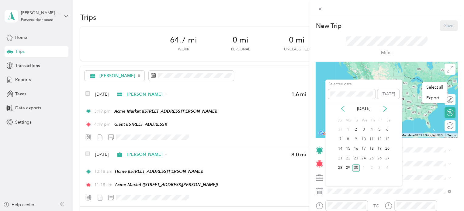
click at [340, 108] on icon at bounding box center [343, 109] width 6 height 6
click at [346, 141] on div "9" at bounding box center [348, 140] width 8 height 8
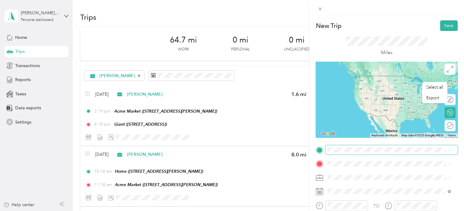
click at [351, 147] on span at bounding box center [391, 150] width 132 height 10
click at [378, 112] on div "TEAM Giant [STREET_ADDRESS]" at bounding box center [358, 104] width 39 height 15
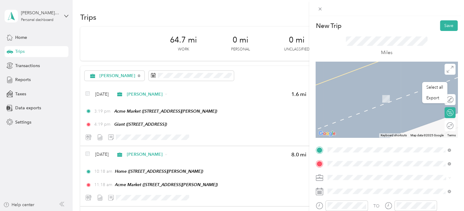
click at [380, 99] on span "[STREET_ADDRESS][PERSON_NAME]" at bounding box center [375, 98] width 72 height 5
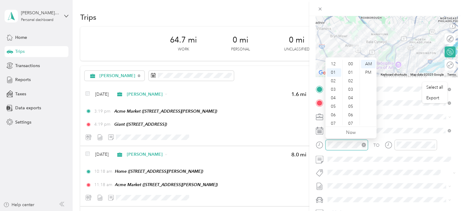
scroll to position [9, 0]
click at [335, 108] on div "06" at bounding box center [334, 106] width 15 height 9
click at [371, 71] on div "PM" at bounding box center [368, 72] width 15 height 9
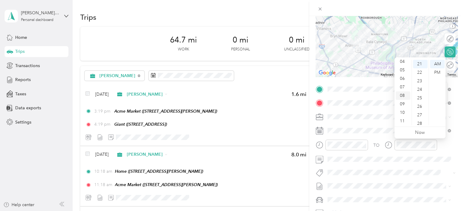
click at [404, 98] on div "08" at bounding box center [403, 96] width 15 height 9
click at [441, 70] on div "PM" at bounding box center [437, 72] width 15 height 9
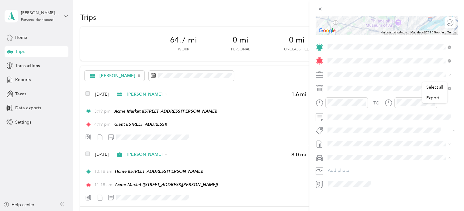
click at [350, 166] on li "Nissan Xterra" at bounding box center [388, 163] width 127 height 11
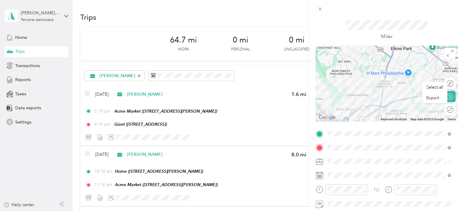
scroll to position [0, 0]
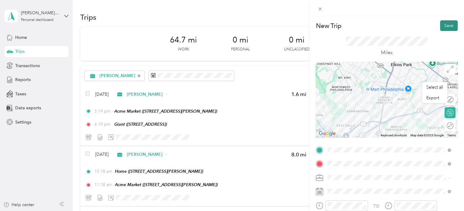
click at [443, 27] on button "Save" at bounding box center [449, 25] width 18 height 11
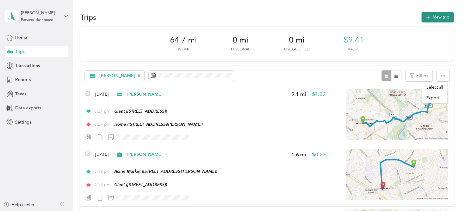
click at [436, 19] on button "New trip" at bounding box center [437, 17] width 32 height 11
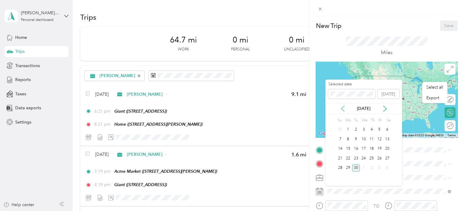
click at [341, 106] on icon at bounding box center [343, 109] width 6 height 6
click at [358, 140] on div "10" at bounding box center [356, 140] width 8 height 8
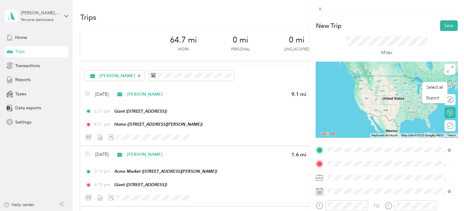
click at [372, 85] on span "[STREET_ADDRESS][PERSON_NAME]" at bounding box center [375, 84] width 72 height 5
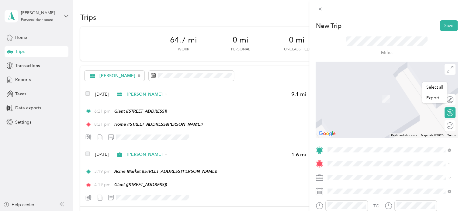
click at [371, 124] on div "TEAM Walgreens [STREET_ADDRESS]" at bounding box center [389, 117] width 119 height 17
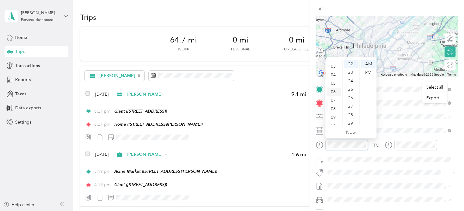
scroll to position [36, 0]
click at [335, 101] on div "09" at bounding box center [334, 104] width 15 height 9
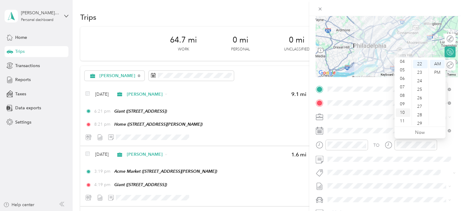
click at [402, 113] on div "10" at bounding box center [403, 113] width 15 height 9
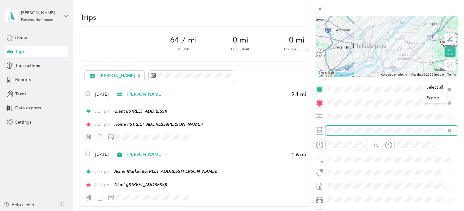
click at [386, 126] on span at bounding box center [391, 131] width 132 height 10
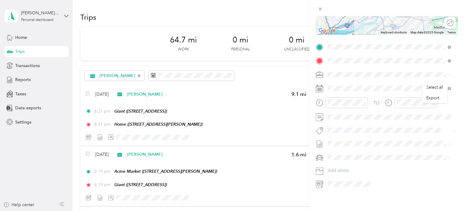
click at [369, 157] on span at bounding box center [391, 158] width 132 height 10
click at [345, 164] on div "Nissan Xterra" at bounding box center [389, 164] width 119 height 6
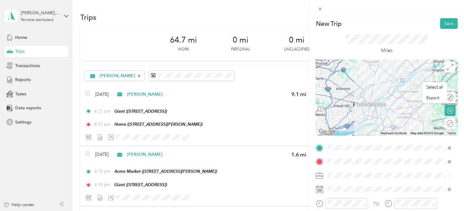
scroll to position [0, 0]
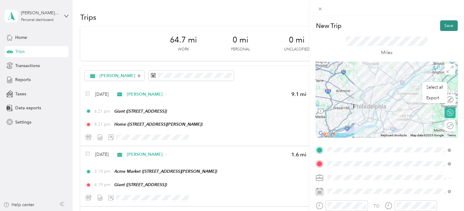
click at [444, 25] on button "Save" at bounding box center [449, 25] width 18 height 11
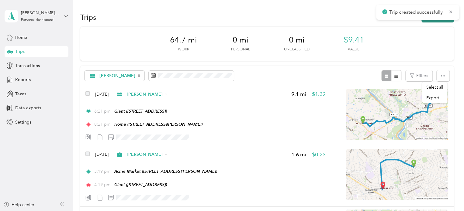
click at [446, 22] on button "New trip" at bounding box center [437, 17] width 32 height 11
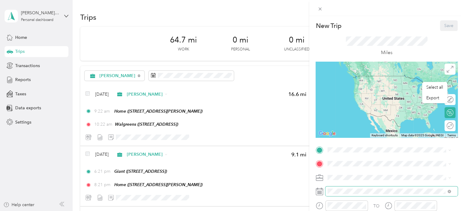
click at [334, 194] on span at bounding box center [391, 192] width 132 height 10
click at [327, 191] on span at bounding box center [391, 192] width 132 height 10
click at [344, 188] on span at bounding box center [391, 192] width 132 height 10
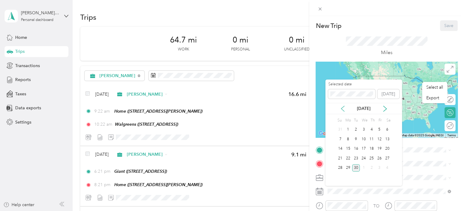
click at [344, 108] on icon at bounding box center [343, 109] width 6 height 6
click at [356, 140] on div "10" at bounding box center [356, 140] width 8 height 8
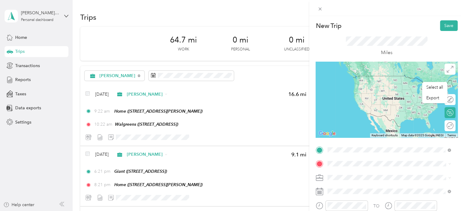
click at [408, 112] on li "TEAM Walgreens [STREET_ADDRESS]" at bounding box center [388, 104] width 127 height 21
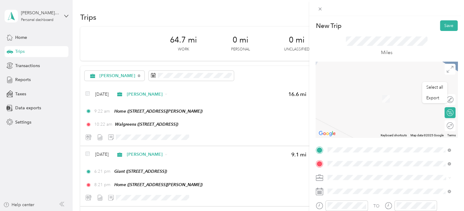
click at [383, 95] on div "Home [STREET_ADDRESS][PERSON_NAME]" at bounding box center [375, 95] width 72 height 13
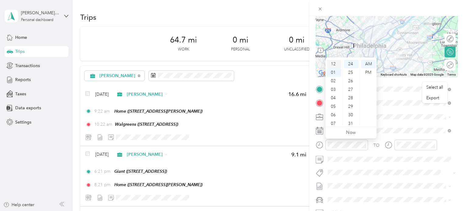
click at [335, 63] on div "12" at bounding box center [334, 64] width 15 height 9
click at [369, 71] on div "PM" at bounding box center [368, 72] width 15 height 9
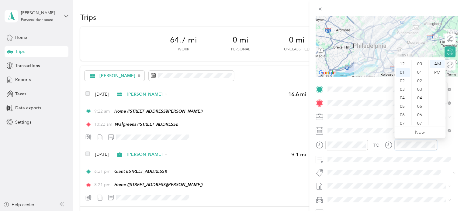
scroll to position [9, 0]
click at [435, 71] on div "PM" at bounding box center [437, 72] width 15 height 9
click at [421, 116] on div "30" at bounding box center [420, 115] width 15 height 9
click at [420, 121] on div "51" at bounding box center [420, 121] width 15 height 9
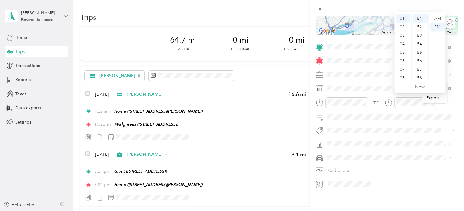
scroll to position [107, 0]
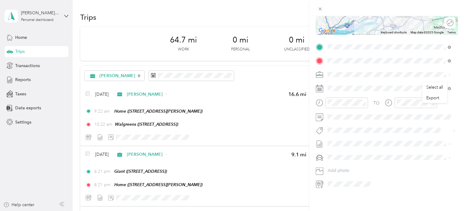
click at [341, 165] on li "Nissan Xterra" at bounding box center [388, 163] width 127 height 11
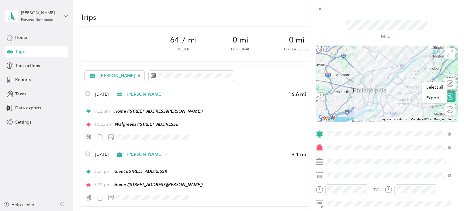
scroll to position [0, 0]
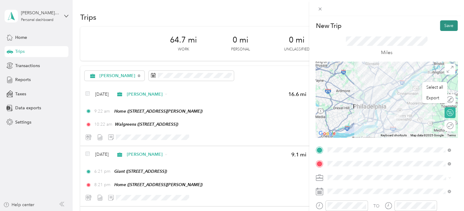
click at [444, 25] on button "Save" at bounding box center [449, 25] width 18 height 11
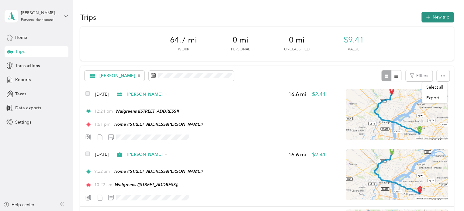
click at [439, 19] on button "New trip" at bounding box center [437, 17] width 32 height 11
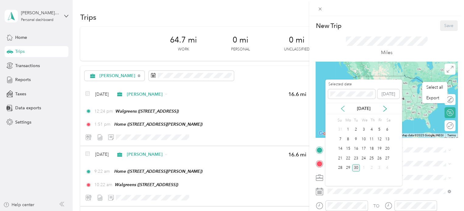
click at [344, 111] on icon at bounding box center [343, 109] width 6 height 6
click at [363, 139] on div "11" at bounding box center [364, 140] width 8 height 8
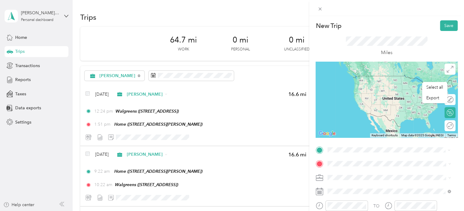
click at [381, 88] on span "[STREET_ADDRESS][PERSON_NAME]" at bounding box center [375, 84] width 72 height 5
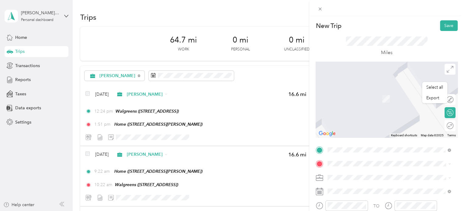
click at [341, 123] on span "[STREET_ADDRESS]" at bounding box center [358, 120] width 39 height 5
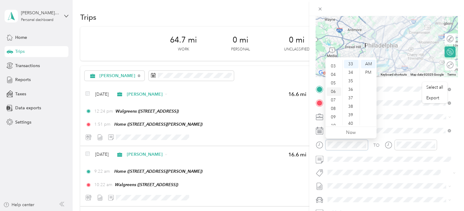
scroll to position [36, 0]
click at [335, 106] on div "09" at bounding box center [334, 104] width 15 height 9
click at [335, 112] on div "10" at bounding box center [334, 113] width 15 height 9
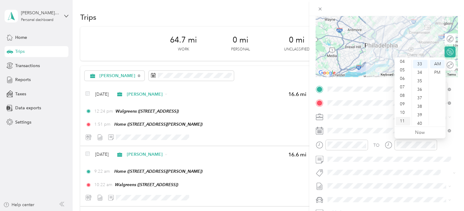
click at [403, 120] on div "11" at bounding box center [403, 121] width 15 height 9
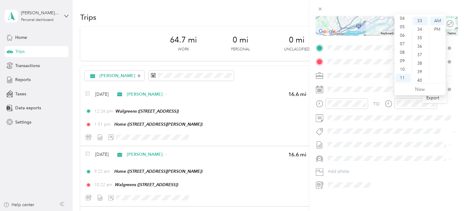
scroll to position [107, 0]
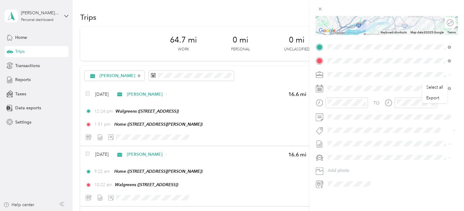
click at [343, 161] on div "Nissan Xterra" at bounding box center [389, 164] width 119 height 6
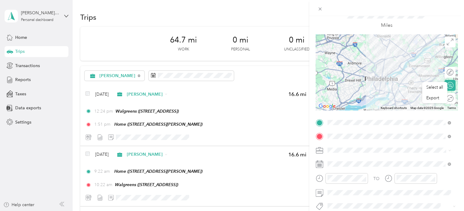
scroll to position [0, 0]
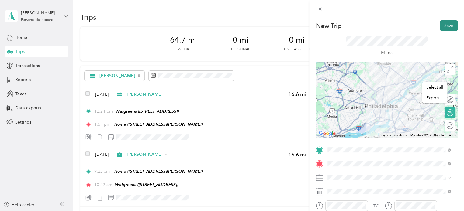
click at [446, 23] on button "Save" at bounding box center [449, 25] width 18 height 11
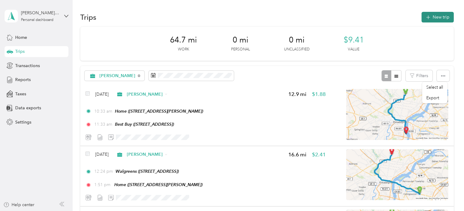
click at [437, 19] on button "New trip" at bounding box center [437, 17] width 32 height 11
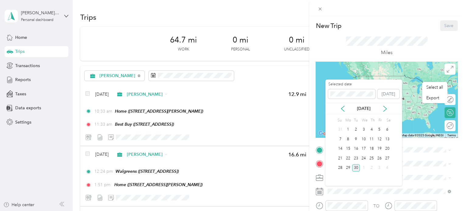
drag, startPoint x: 345, startPoint y: 102, endPoint x: 346, endPoint y: 105, distance: 3.1
click at [345, 102] on div "Selected date [DATE]" at bounding box center [363, 92] width 77 height 21
click at [343, 112] on div "[DATE]" at bounding box center [363, 108] width 77 height 11
click at [342, 108] on icon at bounding box center [343, 109] width 6 height 6
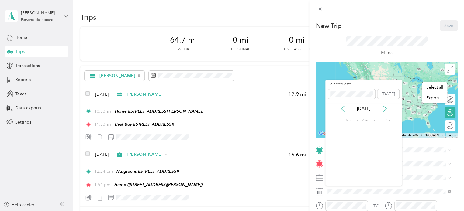
click at [342, 108] on icon at bounding box center [343, 109] width 6 height 6
click at [364, 140] on div "11" at bounding box center [364, 140] width 8 height 8
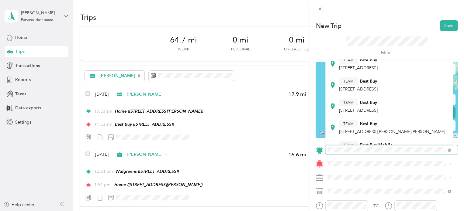
scroll to position [61, 0]
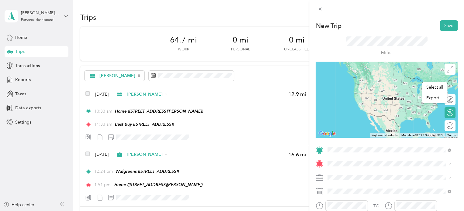
click at [378, 93] on div "TEAM Best Buy [STREET_ADDRESS]" at bounding box center [358, 85] width 39 height 15
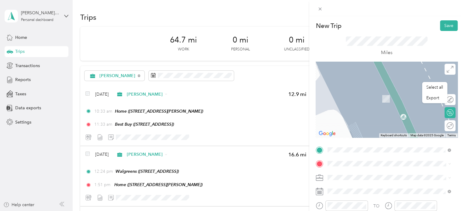
click at [383, 90] on strong "CVS Pharmacy" at bounding box center [374, 90] width 29 height 5
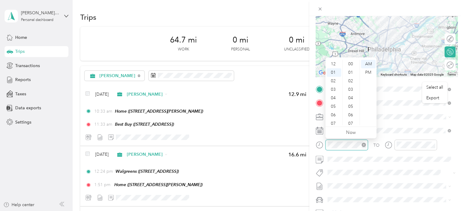
scroll to position [289, 0]
click at [335, 67] on div "01" at bounding box center [334, 64] width 15 height 9
click at [367, 69] on div "PM" at bounding box center [368, 72] width 15 height 9
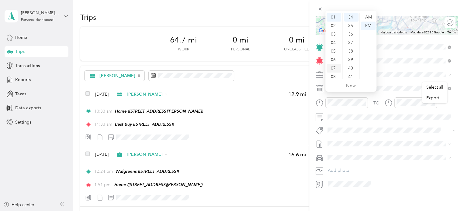
scroll to position [36, 0]
click at [333, 73] on div "11" at bounding box center [334, 74] width 15 height 9
click at [370, 16] on div "AM" at bounding box center [368, 17] width 15 height 9
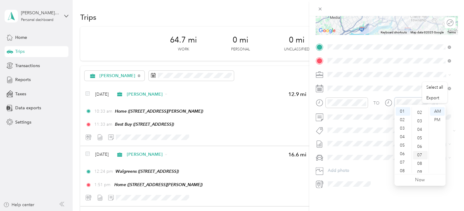
scroll to position [77, 0]
click at [420, 161] on div "15" at bounding box center [420, 162] width 15 height 9
click at [440, 119] on div "PM" at bounding box center [437, 120] width 15 height 9
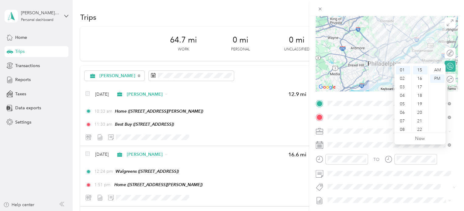
scroll to position [107, 0]
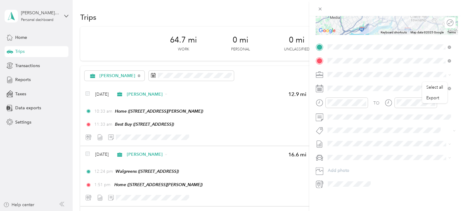
click at [349, 165] on li "Nissan Xterra" at bounding box center [388, 161] width 127 height 11
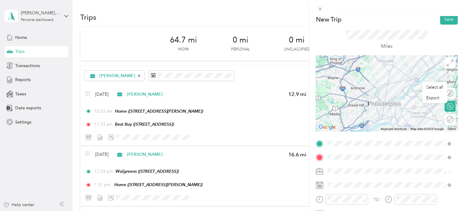
scroll to position [0, 0]
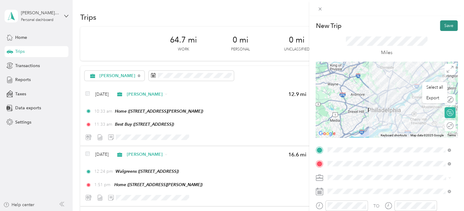
click at [446, 28] on button "Save" at bounding box center [449, 25] width 18 height 11
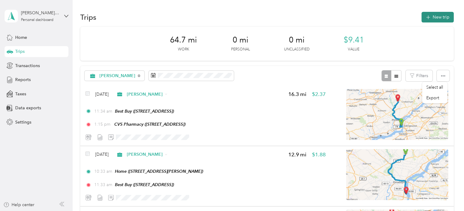
click at [435, 12] on button "New trip" at bounding box center [437, 17] width 32 height 11
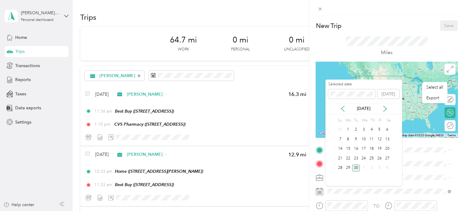
click at [349, 109] on div "[DATE]" at bounding box center [363, 108] width 77 height 6
click at [344, 109] on icon at bounding box center [343, 109] width 6 height 6
click at [343, 110] on icon at bounding box center [343, 109] width 6 height 6
click at [361, 141] on div "11" at bounding box center [364, 140] width 8 height 8
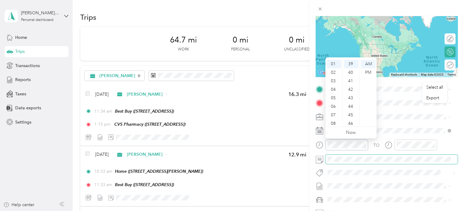
scroll to position [332, 0]
click at [336, 71] on div "02" at bounding box center [334, 72] width 15 height 9
click at [351, 93] on div "07" at bounding box center [351, 93] width 15 height 9
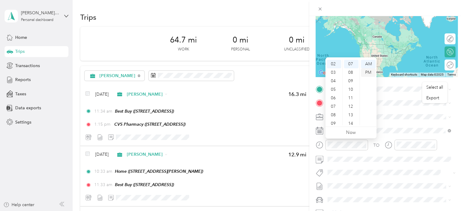
click at [368, 74] on div "PM" at bounding box center [368, 72] width 15 height 9
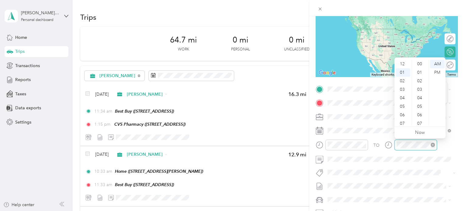
scroll to position [332, 0]
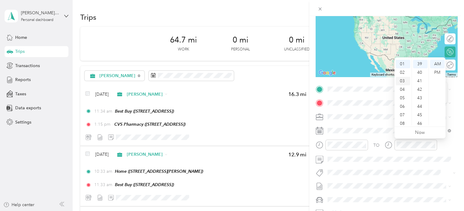
click at [403, 81] on div "03" at bounding box center [403, 81] width 15 height 9
click at [421, 63] on div "00" at bounding box center [420, 64] width 15 height 9
click at [438, 74] on div "PM" at bounding box center [437, 72] width 15 height 9
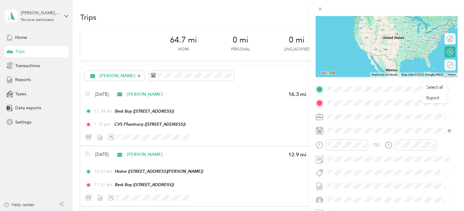
click at [376, 114] on strong "CVS Pharmacy" at bounding box center [374, 114] width 29 height 5
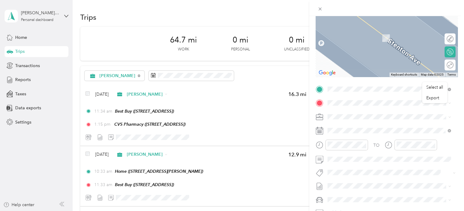
click at [386, 164] on li "TEAM CVS Pharmacy [STREET_ADDRESS]" at bounding box center [388, 152] width 127 height 21
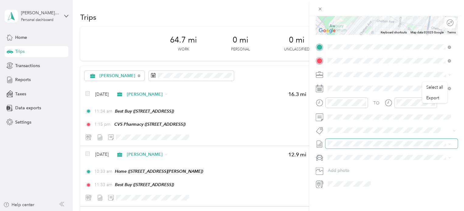
scroll to position [107, 0]
click at [346, 166] on li "Nissan Xterra" at bounding box center [388, 163] width 127 height 11
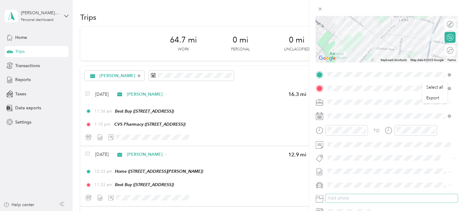
scroll to position [0, 0]
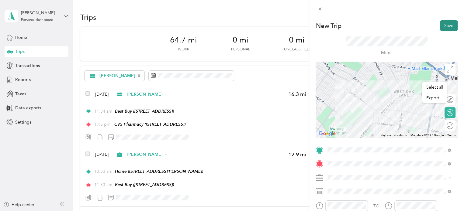
click at [441, 25] on button "Save" at bounding box center [449, 25] width 18 height 11
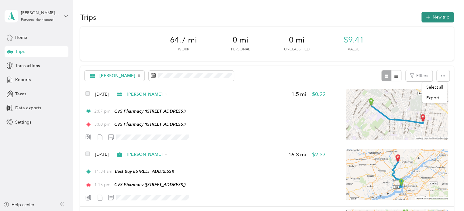
click at [441, 17] on button "New trip" at bounding box center [437, 17] width 32 height 11
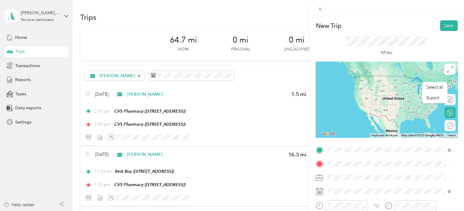
click at [382, 110] on div "TEAM CVS Pharmacy [STREET_ADDRESS]" at bounding box center [364, 104] width 50 height 15
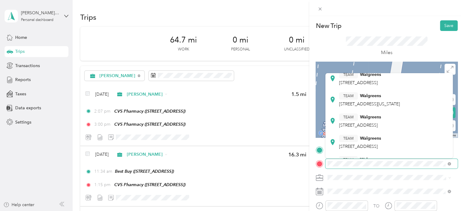
scroll to position [91, 0]
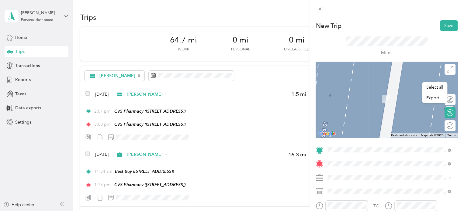
click at [393, 100] on span "[STREET_ADDRESS][PERSON_NAME]" at bounding box center [375, 101] width 72 height 5
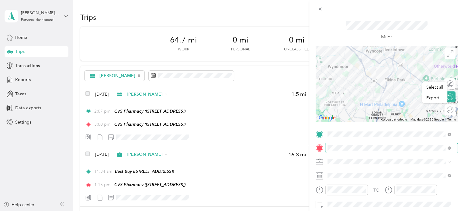
scroll to position [30, 0]
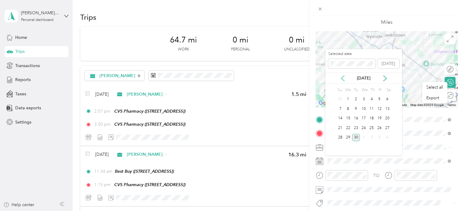
click at [345, 78] on icon at bounding box center [343, 78] width 6 height 6
click at [342, 77] on icon at bounding box center [342, 78] width 3 height 5
click at [365, 108] on div "11" at bounding box center [364, 109] width 8 height 8
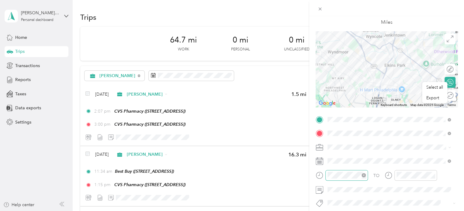
click at [349, 181] on div at bounding box center [346, 175] width 43 height 11
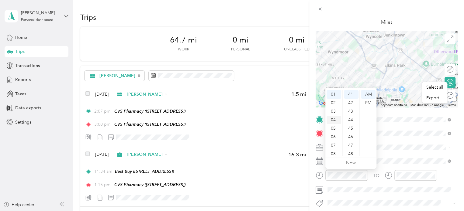
click at [333, 121] on div "04" at bounding box center [334, 120] width 15 height 9
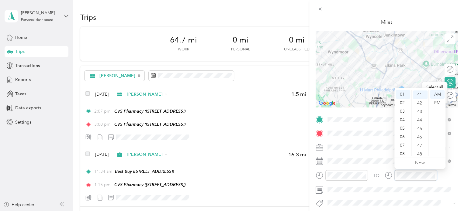
scroll to position [349, 0]
click at [405, 130] on div "05" at bounding box center [403, 128] width 15 height 9
click at [267, 130] on div "New Trip Save This trip cannot be edited because it is either under review, app…" at bounding box center [232, 105] width 464 height 211
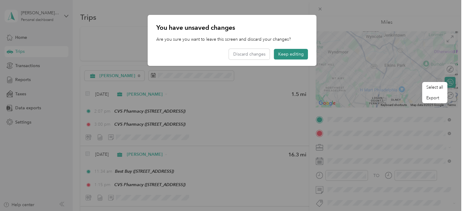
click at [303, 52] on button "Keep editing" at bounding box center [291, 54] width 34 height 11
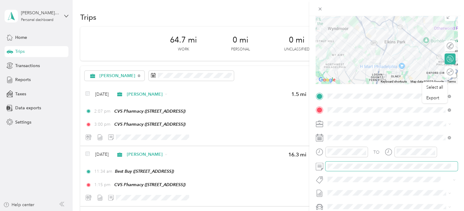
scroll to position [91, 0]
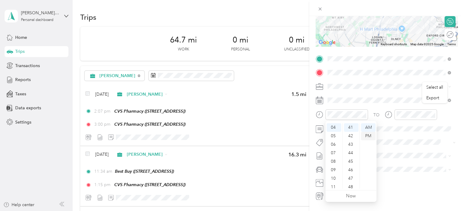
click at [369, 135] on div "PM" at bounding box center [368, 136] width 15 height 9
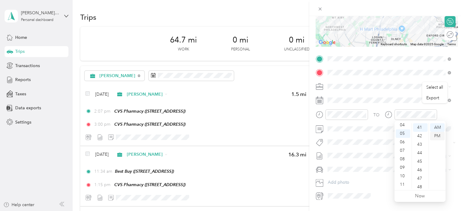
click at [438, 135] on div "PM" at bounding box center [437, 136] width 15 height 9
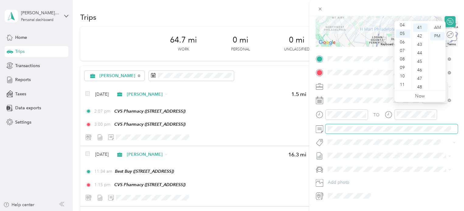
scroll to position [107, 0]
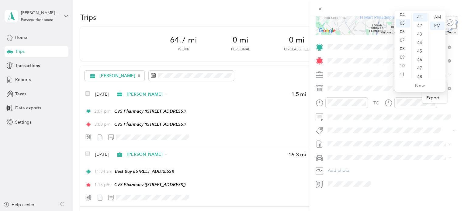
click at [347, 153] on span at bounding box center [391, 158] width 132 height 10
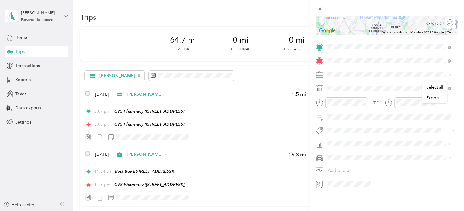
click at [345, 156] on span at bounding box center [391, 158] width 132 height 10
click at [344, 163] on span "Nissan Xterra" at bounding box center [342, 163] width 25 height 5
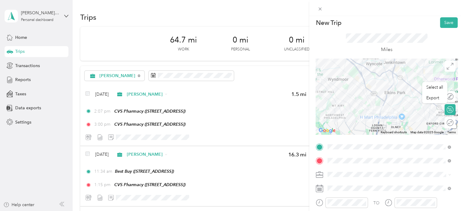
scroll to position [0, 0]
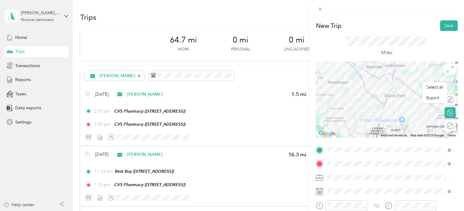
click at [443, 31] on div "Miles" at bounding box center [387, 46] width 142 height 31
click at [446, 26] on button "Save" at bounding box center [449, 25] width 18 height 11
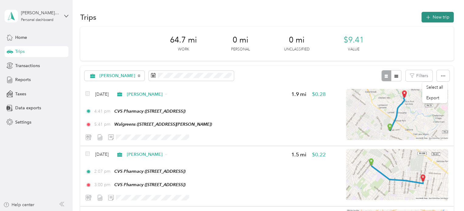
click at [430, 17] on button "New trip" at bounding box center [437, 17] width 32 height 11
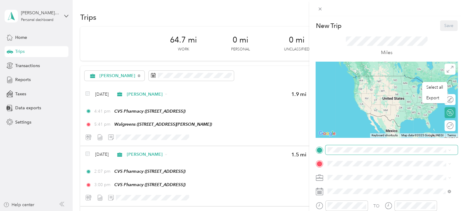
click at [341, 147] on span at bounding box center [391, 150] width 132 height 10
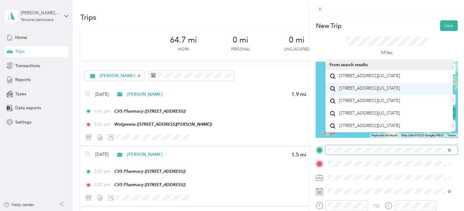
scroll to position [10, 0]
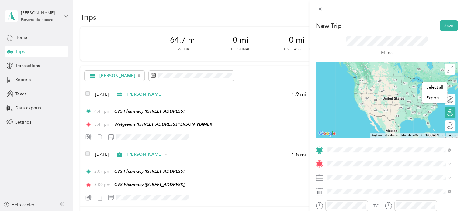
click at [400, 87] on span "[STREET_ADDRESS][PERSON_NAME]" at bounding box center [375, 87] width 72 height 5
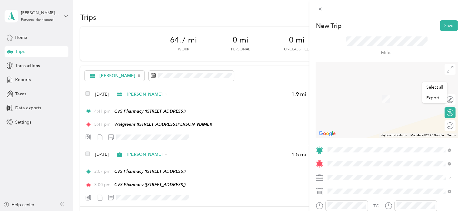
click at [393, 102] on div "Home [STREET_ADDRESS][PERSON_NAME]" at bounding box center [375, 95] width 72 height 13
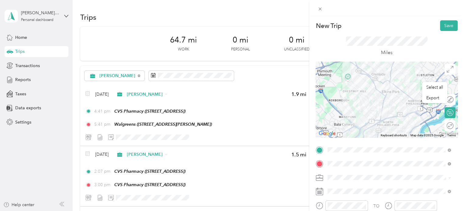
scroll to position [30, 0]
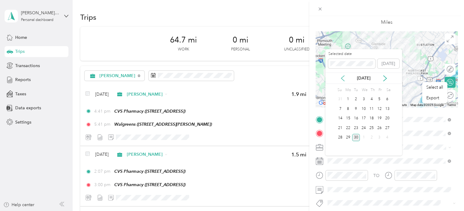
click at [343, 76] on icon at bounding box center [343, 78] width 6 height 6
click at [342, 81] on div "[DATE]" at bounding box center [363, 78] width 77 height 6
click at [342, 78] on icon at bounding box center [343, 78] width 6 height 6
click at [362, 109] on div "11" at bounding box center [364, 109] width 8 height 8
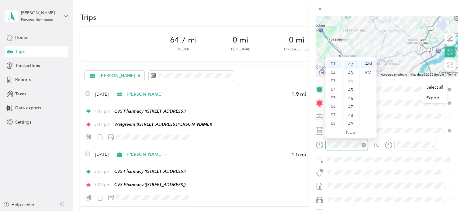
scroll to position [358, 0]
click at [334, 98] on div "05" at bounding box center [334, 98] width 15 height 9
click at [352, 89] on div "45" at bounding box center [351, 89] width 15 height 9
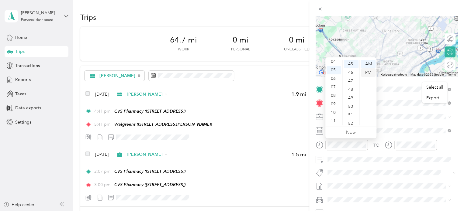
click at [371, 69] on div "PM" at bounding box center [368, 72] width 15 height 9
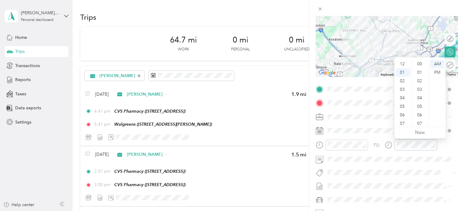
scroll to position [9, 0]
click at [402, 106] on div "06" at bounding box center [403, 106] width 15 height 9
click at [438, 72] on div "PM" at bounding box center [437, 72] width 15 height 9
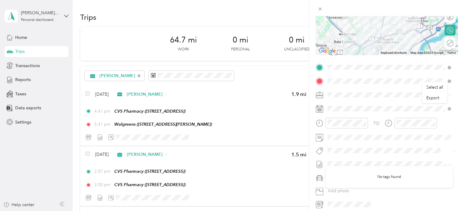
scroll to position [107, 0]
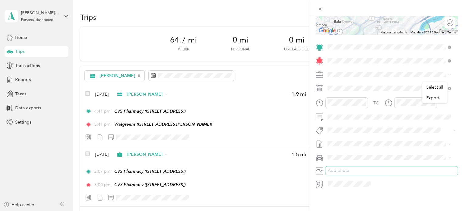
click at [350, 167] on button "Add photo" at bounding box center [391, 171] width 132 height 9
click at [344, 165] on li "Nissan Xterra" at bounding box center [388, 163] width 127 height 11
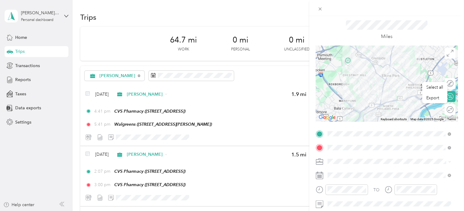
scroll to position [0, 0]
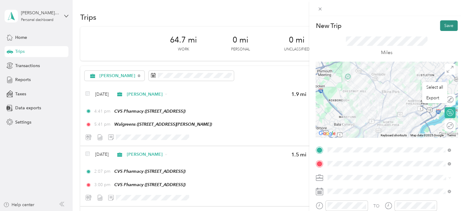
click at [444, 23] on button "Save" at bounding box center [449, 25] width 18 height 11
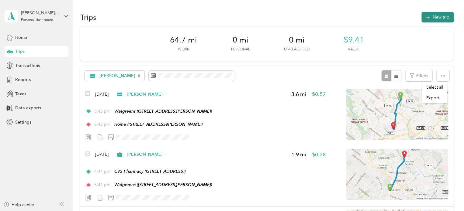
click at [439, 19] on button "New trip" at bounding box center [437, 17] width 32 height 11
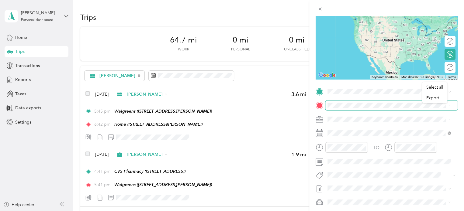
scroll to position [61, 0]
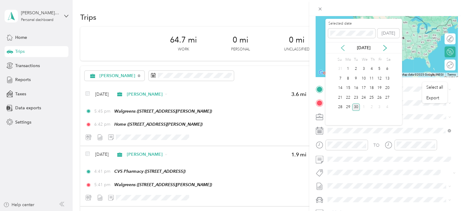
click at [344, 47] on icon at bounding box center [343, 48] width 6 height 6
click at [372, 78] on div "12" at bounding box center [372, 79] width 8 height 8
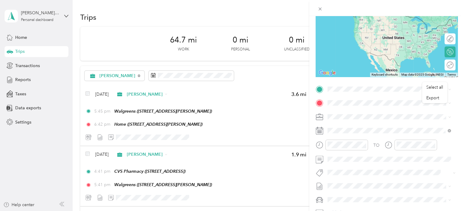
click at [376, 123] on div "Home [STREET_ADDRESS][PERSON_NAME]" at bounding box center [389, 115] width 119 height 15
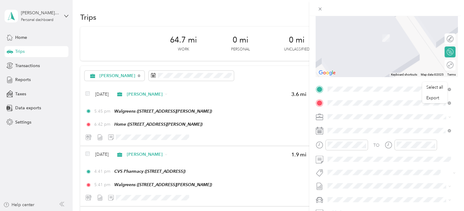
click at [378, 128] on div "TEAM ShopRite" at bounding box center [358, 128] width 39 height 8
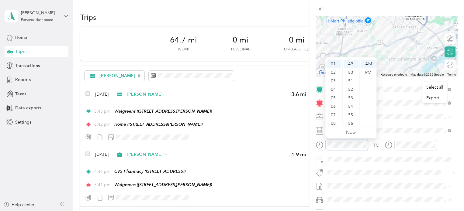
scroll to position [36, 0]
click at [335, 94] on div "08" at bounding box center [334, 96] width 15 height 9
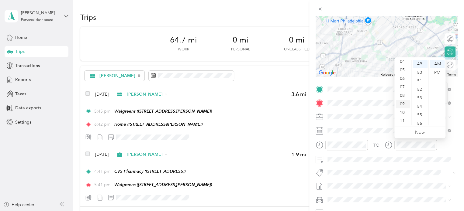
click at [404, 104] on div "09" at bounding box center [403, 104] width 15 height 9
click at [375, 124] on div "TO Add photo" at bounding box center [387, 158] width 142 height 147
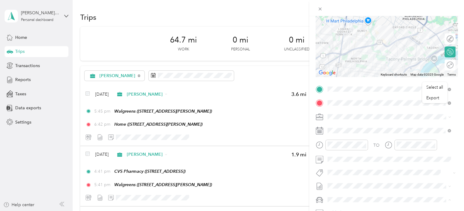
click at [346, 188] on span "Nissan Xterra" at bounding box center [342, 189] width 25 height 5
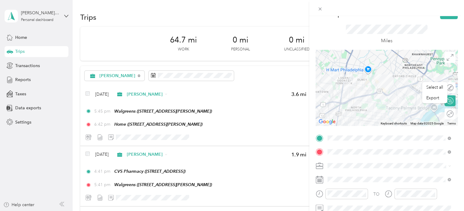
scroll to position [0, 0]
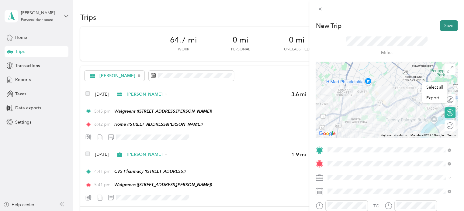
click at [440, 24] on button "Save" at bounding box center [449, 25] width 18 height 11
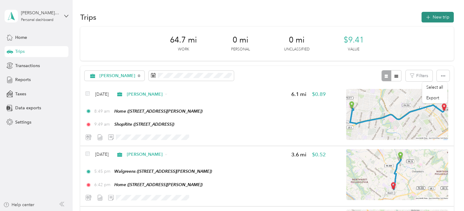
click at [432, 17] on button "New trip" at bounding box center [437, 17] width 32 height 11
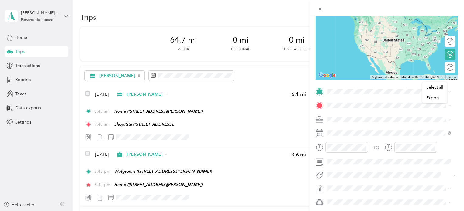
scroll to position [61, 0]
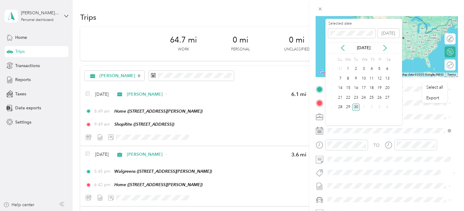
click at [344, 44] on div "[DATE]" at bounding box center [363, 47] width 77 height 11
click at [340, 47] on icon at bounding box center [343, 48] width 6 height 6
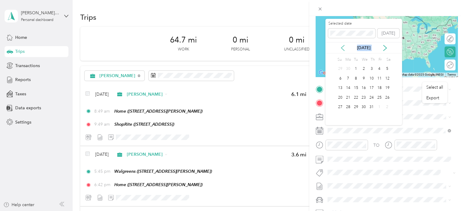
click at [340, 47] on icon at bounding box center [343, 48] width 6 height 6
click at [372, 80] on div "12" at bounding box center [372, 79] width 8 height 8
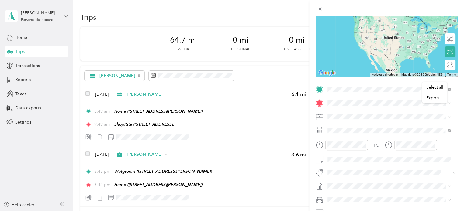
click at [371, 122] on span "[STREET_ADDRESS]" at bounding box center [358, 122] width 39 height 5
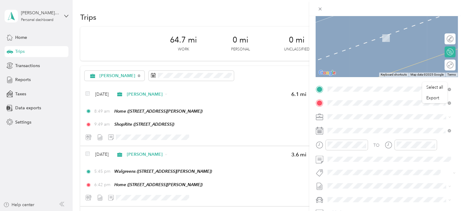
click at [378, 157] on span "[STREET_ADDRESS]" at bounding box center [358, 157] width 39 height 5
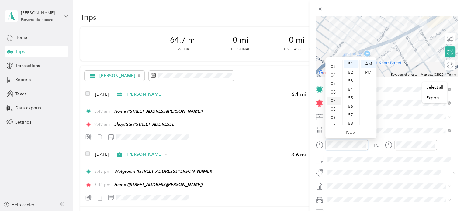
scroll to position [36, 0]
click at [335, 103] on div "09" at bounding box center [334, 104] width 15 height 9
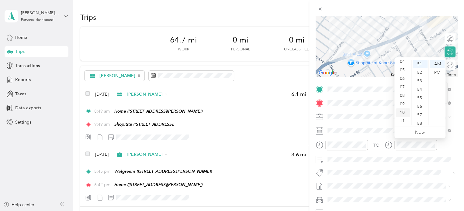
click at [403, 112] on div "10" at bounding box center [403, 113] width 15 height 9
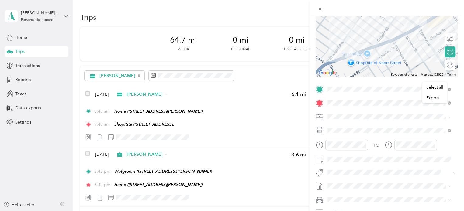
click at [354, 187] on span "Nissan Xterra" at bounding box center [342, 188] width 25 height 5
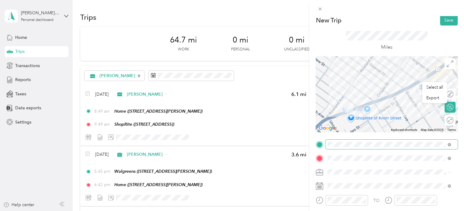
scroll to position [0, 0]
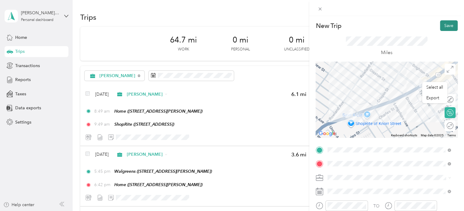
click at [449, 27] on button "Save" at bounding box center [449, 25] width 18 height 11
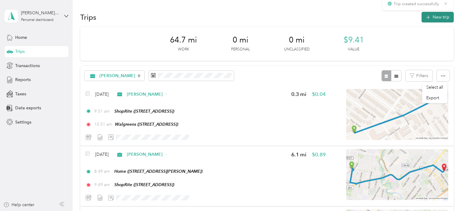
click at [436, 14] on button "New trip" at bounding box center [437, 17] width 32 height 11
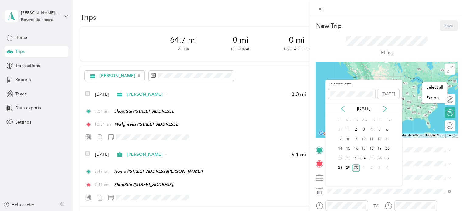
click at [341, 109] on icon at bounding box center [342, 108] width 3 height 5
click at [373, 138] on div "12" at bounding box center [372, 140] width 8 height 8
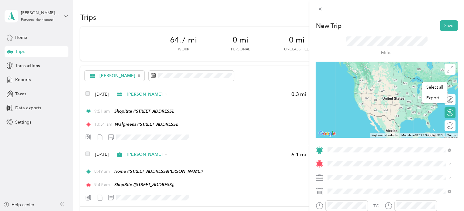
click at [378, 107] on span "[STREET_ADDRESS]" at bounding box center [358, 108] width 39 height 5
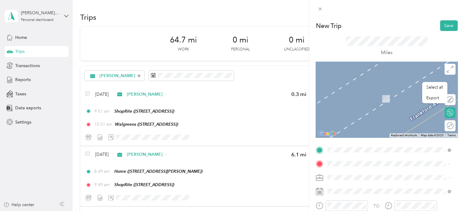
click at [378, 99] on span "[STREET_ADDRESS]" at bounding box center [358, 100] width 39 height 5
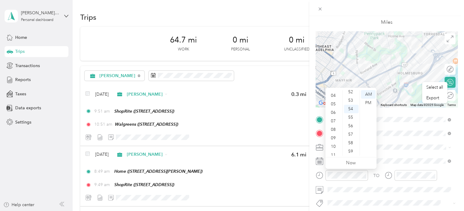
scroll to position [36, 0]
click at [329, 151] on div "11" at bounding box center [334, 151] width 15 height 9
click at [333, 150] on div "11" at bounding box center [334, 151] width 15 height 9
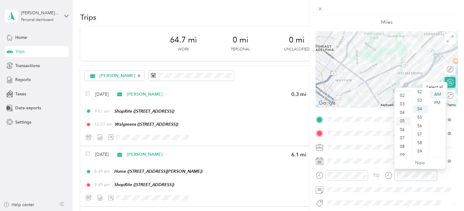
scroll to position [0, 0]
click at [401, 93] on div "12" at bounding box center [403, 94] width 15 height 9
click at [436, 104] on div "PM" at bounding box center [437, 103] width 15 height 9
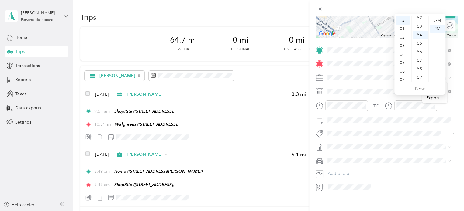
scroll to position [107, 0]
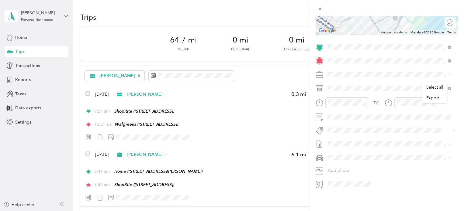
click at [350, 162] on span "Nissan Xterra" at bounding box center [342, 163] width 25 height 5
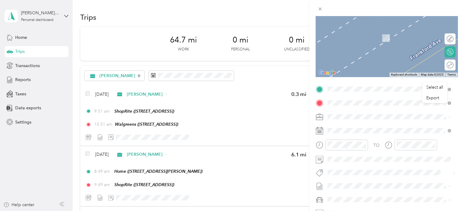
scroll to position [17, 0]
click at [358, 99] on span at bounding box center [391, 103] width 132 height 10
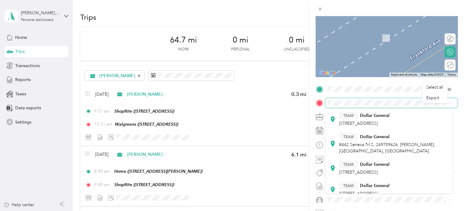
scroll to position [91, 0]
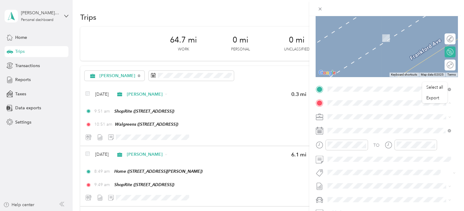
click at [369, 155] on span "[STREET_ADDRESS]" at bounding box center [358, 157] width 39 height 5
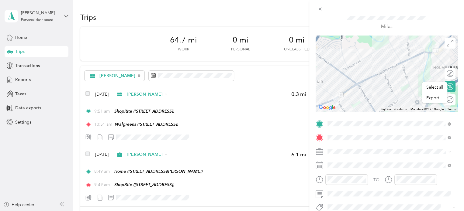
scroll to position [0, 0]
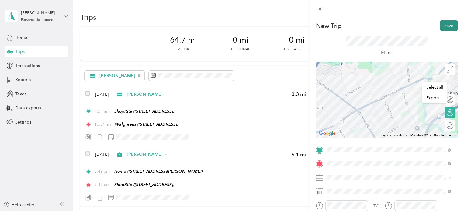
click at [443, 23] on button "Save" at bounding box center [449, 25] width 18 height 11
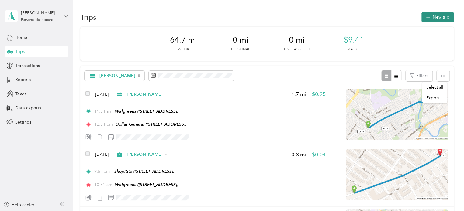
click at [442, 15] on button "New trip" at bounding box center [437, 17] width 32 height 11
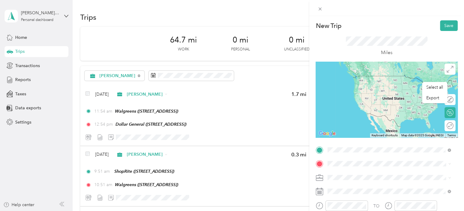
click at [383, 107] on div "TEAM Dollar General [STREET_ADDRESS]" at bounding box center [364, 106] width 50 height 15
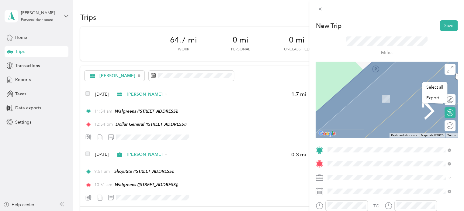
click at [381, 102] on div "TEAM Walgreens [STREET_ADDRESS]" at bounding box center [360, 96] width 42 height 15
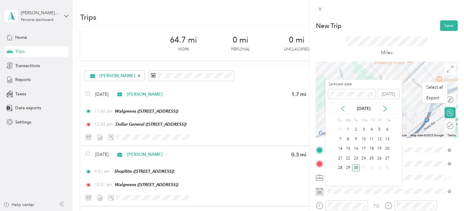
click at [341, 109] on icon at bounding box center [342, 108] width 3 height 5
click at [372, 141] on div "12" at bounding box center [372, 140] width 8 height 8
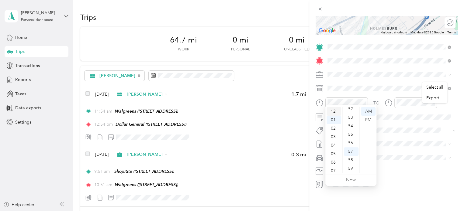
click at [333, 109] on div "12" at bounding box center [334, 111] width 15 height 9
click at [367, 118] on div "PM" at bounding box center [368, 120] width 15 height 9
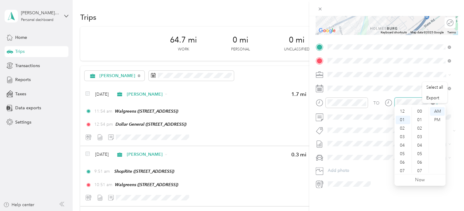
scroll to position [445, 0]
click at [437, 119] on div "PM" at bounding box center [437, 120] width 15 height 9
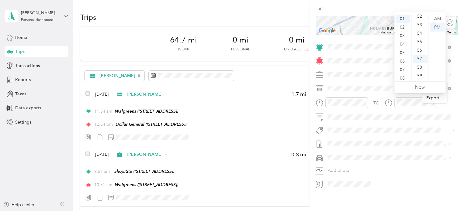
scroll to position [107, 0]
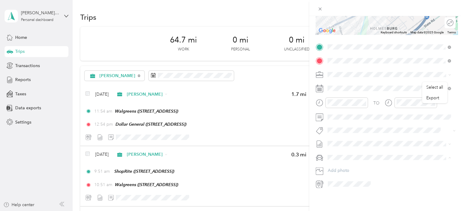
click at [351, 163] on span "Nissan Xterra" at bounding box center [342, 163] width 25 height 5
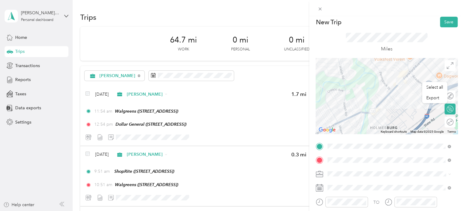
scroll to position [0, 0]
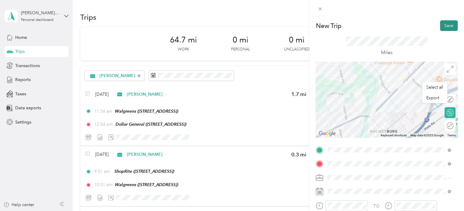
click at [445, 25] on button "Save" at bounding box center [449, 25] width 18 height 11
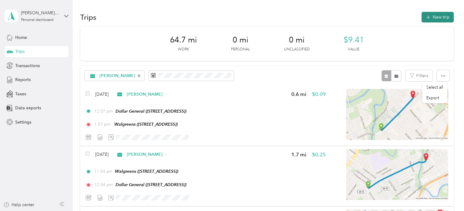
click at [443, 16] on button "New trip" at bounding box center [437, 17] width 32 height 11
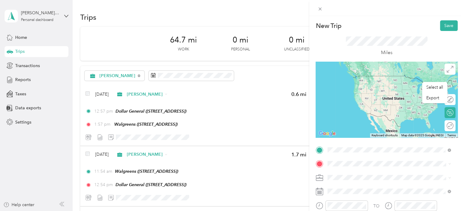
click at [378, 86] on span "[STREET_ADDRESS]" at bounding box center [358, 87] width 39 height 5
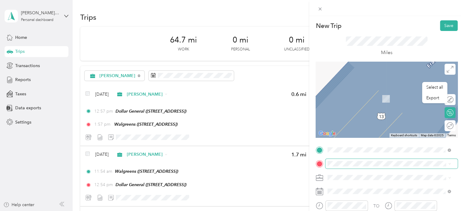
click at [351, 160] on span at bounding box center [391, 164] width 132 height 10
click at [372, 122] on span "[STREET_ADDRESS]" at bounding box center [358, 122] width 39 height 5
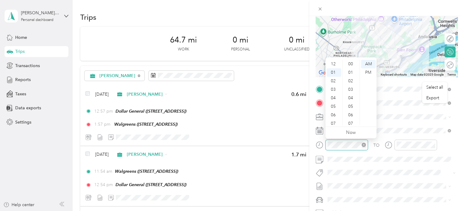
scroll to position [445, 0]
click at [367, 71] on div "PM" at bounding box center [368, 72] width 15 height 9
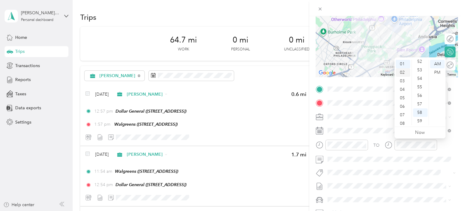
click at [405, 74] on div "02" at bounding box center [403, 72] width 15 height 9
click at [436, 74] on div "PM" at bounding box center [437, 72] width 15 height 9
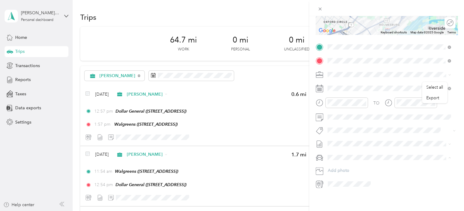
click at [355, 164] on div "Nissan Xterra" at bounding box center [389, 164] width 119 height 6
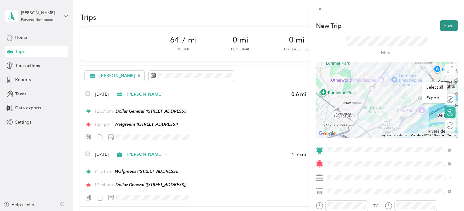
click at [440, 25] on button "Save" at bounding box center [449, 25] width 18 height 11
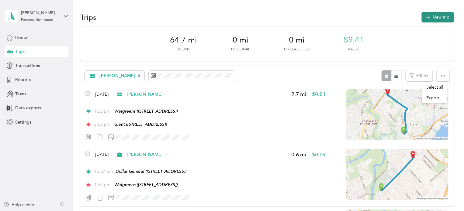
click at [438, 14] on button "New trip" at bounding box center [437, 17] width 32 height 11
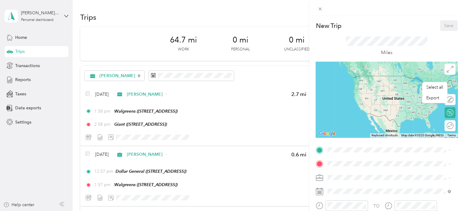
click at [86, 94] on div "New Trip Save This trip cannot be edited because it is either under review, app…" at bounding box center [232, 105] width 464 height 211
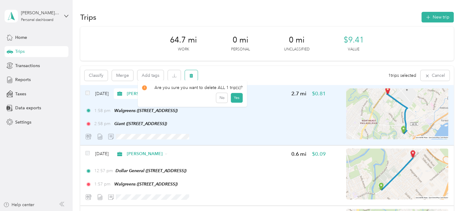
click at [195, 76] on button "button" at bounding box center [191, 75] width 13 height 11
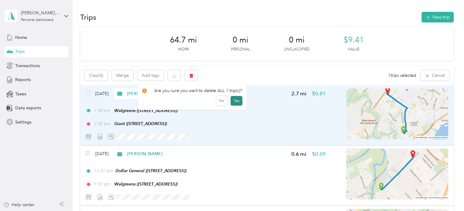
click at [235, 101] on button "Yes" at bounding box center [236, 101] width 12 height 10
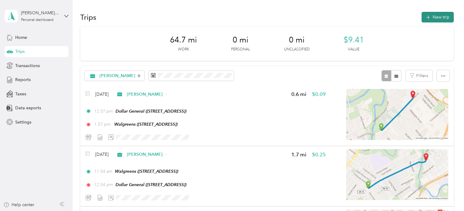
click at [443, 19] on button "New trip" at bounding box center [437, 17] width 32 height 11
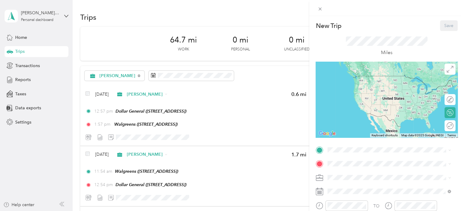
scroll to position [30, 0]
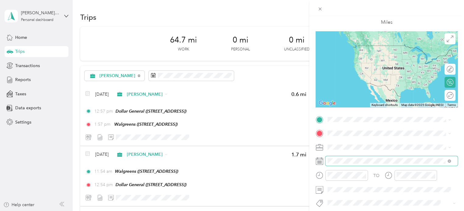
click at [327, 157] on span at bounding box center [391, 161] width 132 height 10
click at [320, 163] on rect at bounding box center [320, 162] width 1 height 1
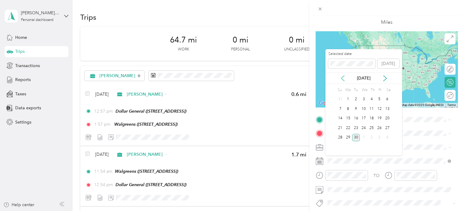
click at [341, 76] on icon at bounding box center [343, 78] width 6 height 6
click at [370, 112] on div "12" at bounding box center [372, 109] width 8 height 8
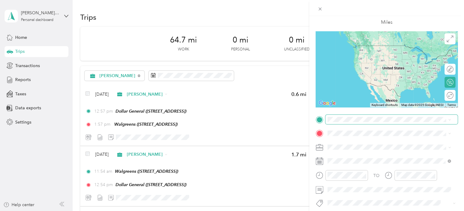
click at [351, 123] on span at bounding box center [391, 120] width 132 height 10
click at [368, 149] on div "TEAM Walgreens [STREET_ADDRESS]" at bounding box center [360, 148] width 42 height 15
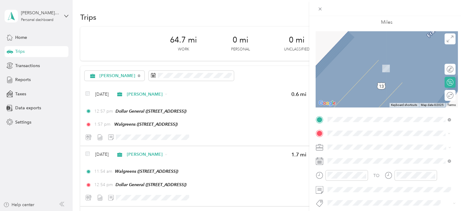
click at [378, 90] on span "[STREET_ADDRESS]" at bounding box center [358, 91] width 39 height 5
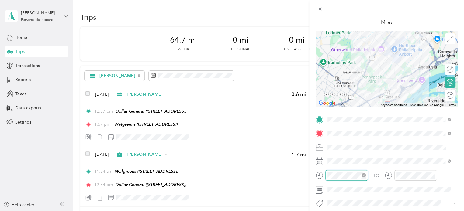
scroll to position [17, 0]
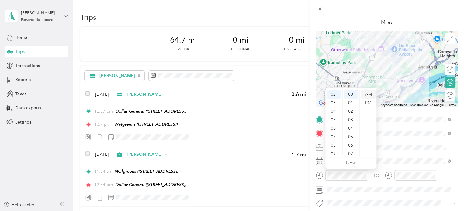
click at [370, 98] on div "AM" at bounding box center [368, 94] width 15 height 9
click at [366, 103] on div "PM" at bounding box center [368, 103] width 15 height 9
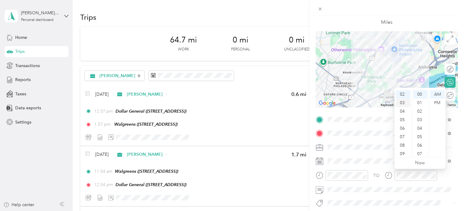
click at [404, 103] on div "03" at bounding box center [403, 103] width 15 height 9
click at [438, 102] on div "PM" at bounding box center [437, 103] width 15 height 9
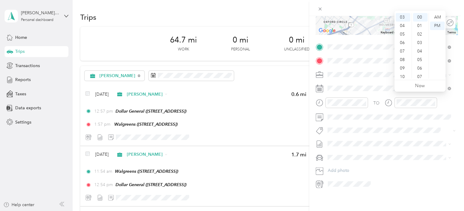
scroll to position [107, 0]
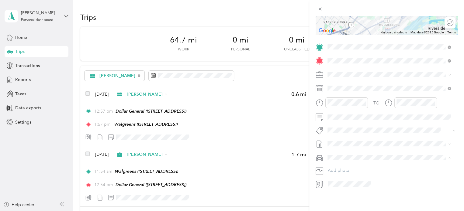
click at [344, 161] on span "Nissan Xterra" at bounding box center [342, 163] width 25 height 5
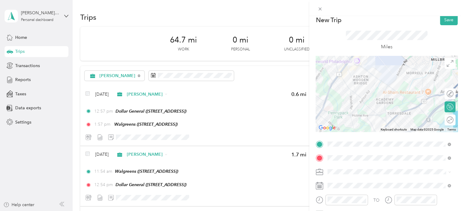
scroll to position [0, 0]
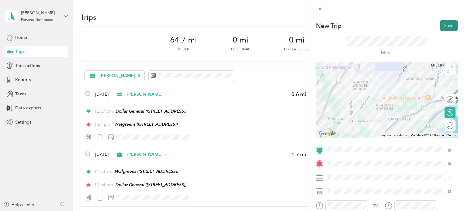
click at [446, 25] on button "Save" at bounding box center [449, 25] width 18 height 11
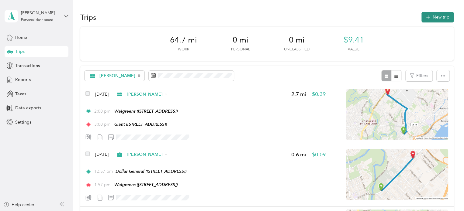
click at [437, 19] on button "New trip" at bounding box center [437, 17] width 32 height 11
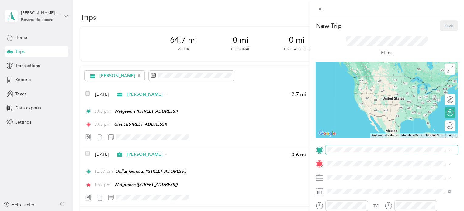
click at [342, 153] on span at bounding box center [391, 150] width 132 height 10
click at [346, 147] on span at bounding box center [391, 150] width 132 height 10
click at [378, 104] on div "TEAM Giant [STREET_ADDRESS]" at bounding box center [358, 104] width 39 height 15
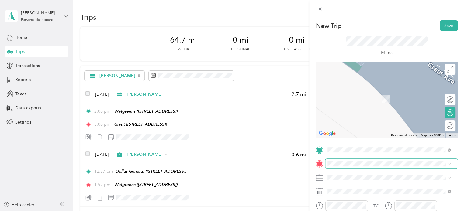
click at [351, 159] on span at bounding box center [391, 164] width 132 height 10
click at [367, 88] on div "Home [STREET_ADDRESS][PERSON_NAME]" at bounding box center [389, 95] width 119 height 15
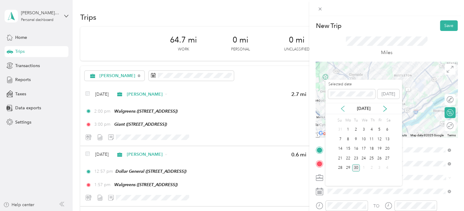
click at [342, 107] on icon at bounding box center [343, 109] width 6 height 6
click at [373, 140] on div "12" at bounding box center [372, 140] width 8 height 8
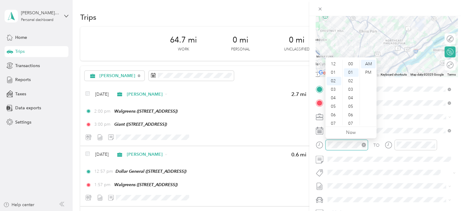
scroll to position [9, 0]
click at [334, 73] on div "03" at bounding box center [334, 72] width 15 height 9
click at [371, 75] on div "PM" at bounding box center [368, 72] width 15 height 9
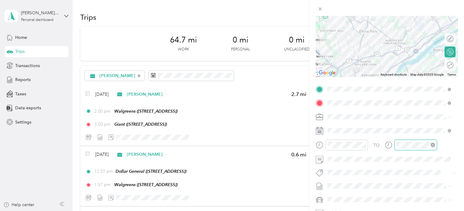
scroll to position [9, 0]
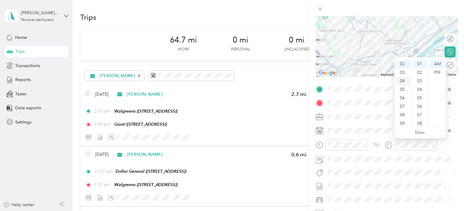
click at [403, 82] on div "04" at bounding box center [403, 81] width 15 height 9
click at [439, 73] on div "PM" at bounding box center [437, 72] width 15 height 9
click at [357, 185] on li "Nissan Xterra" at bounding box center [388, 189] width 127 height 11
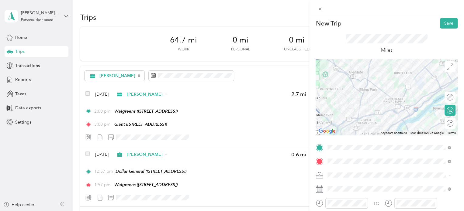
scroll to position [0, 0]
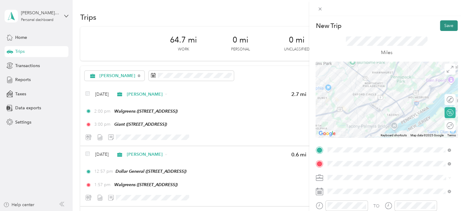
click at [446, 24] on button "Save" at bounding box center [449, 25] width 18 height 11
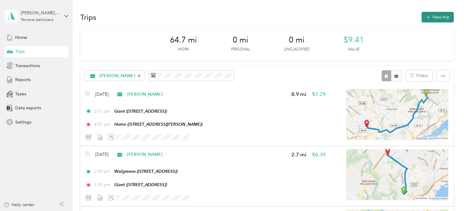
click at [433, 16] on button "New trip" at bounding box center [437, 17] width 32 height 11
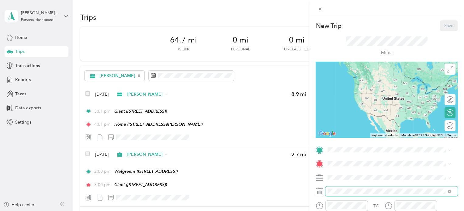
click at [344, 195] on span at bounding box center [391, 192] width 132 height 10
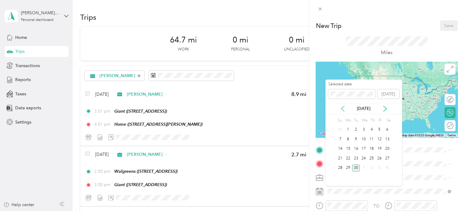
click at [344, 107] on icon at bounding box center [343, 109] width 6 height 6
click at [387, 140] on div "14" at bounding box center [387, 140] width 8 height 8
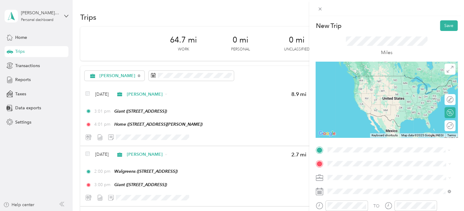
click at [375, 88] on span "[STREET_ADDRESS][PERSON_NAME]" at bounding box center [375, 84] width 72 height 5
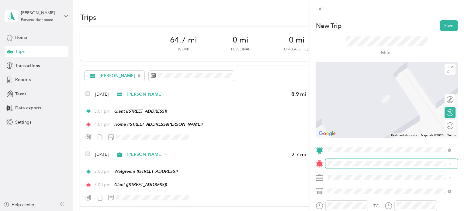
click at [353, 160] on span at bounding box center [391, 164] width 132 height 10
click at [389, 96] on div "TEAM Acme Market [STREET_ADDRESS][PERSON_NAME]" at bounding box center [375, 96] width 72 height 15
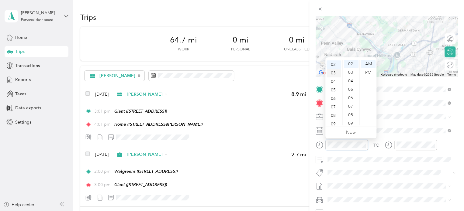
scroll to position [30, 0]
click at [334, 101] on div "08" at bounding box center [334, 102] width 15 height 9
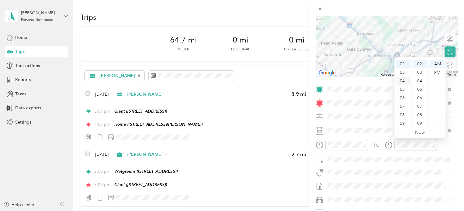
scroll to position [36, 0]
click at [401, 112] on div "10" at bounding box center [403, 113] width 15 height 9
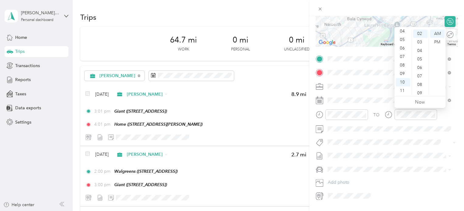
scroll to position [107, 0]
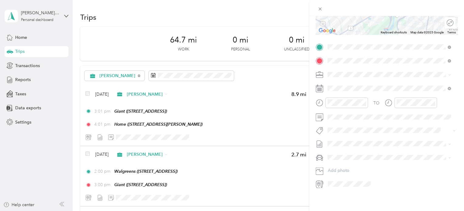
click at [351, 165] on li "Nissan Xterra" at bounding box center [388, 163] width 127 height 11
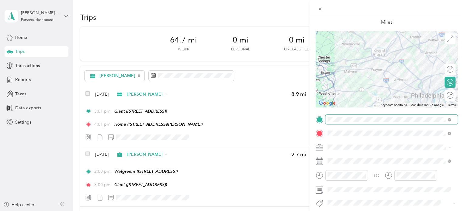
scroll to position [0, 0]
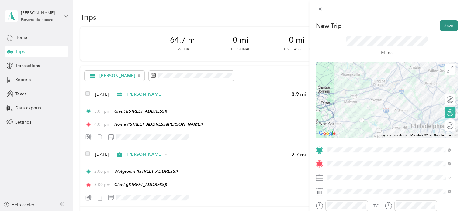
click at [445, 25] on button "Save" at bounding box center [449, 25] width 18 height 11
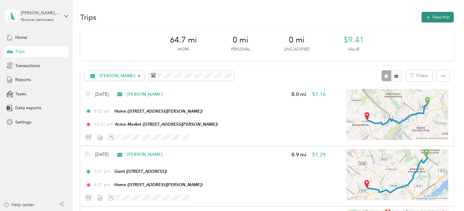
click at [432, 16] on button "New trip" at bounding box center [437, 17] width 32 height 11
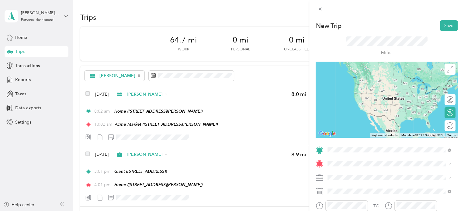
click at [371, 88] on div "TEAM Acme Market [STREET_ADDRESS][PERSON_NAME]" at bounding box center [375, 82] width 72 height 15
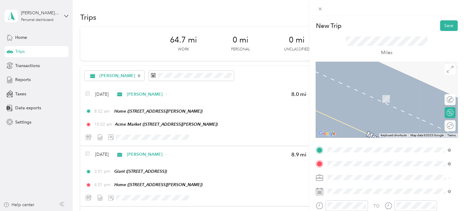
click at [378, 123] on div "TEAM Giant [STREET_ADDRESS]" at bounding box center [358, 118] width 39 height 15
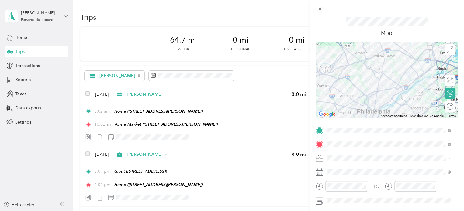
scroll to position [30, 0]
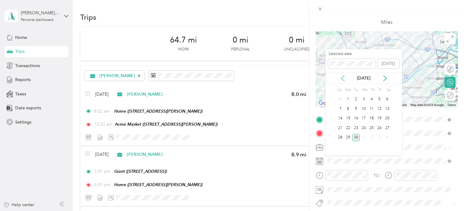
click at [344, 79] on icon at bounding box center [343, 78] width 6 height 6
click at [389, 109] on div "14" at bounding box center [387, 109] width 8 height 8
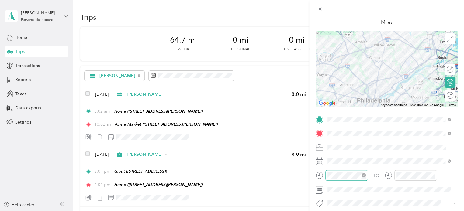
click at [351, 179] on div at bounding box center [346, 175] width 43 height 11
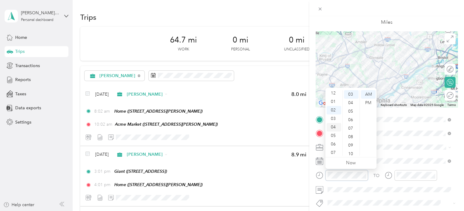
scroll to position [0, 0]
click at [337, 95] on div "12" at bounding box center [334, 94] width 15 height 9
click at [365, 102] on div "PM" at bounding box center [368, 103] width 15 height 9
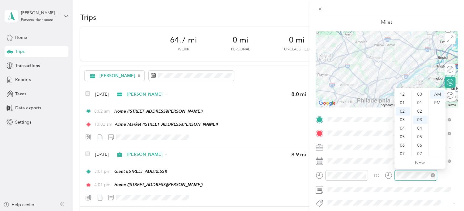
scroll to position [26, 0]
click at [438, 101] on div "PM" at bounding box center [437, 103] width 15 height 9
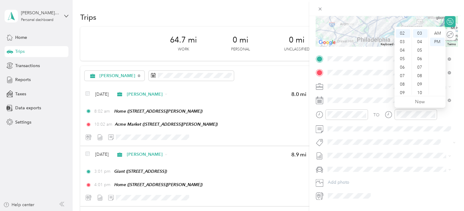
scroll to position [107, 0]
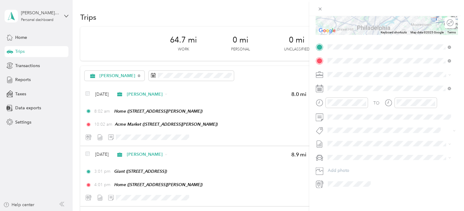
click at [347, 164] on span "Nissan Xterra" at bounding box center [342, 161] width 25 height 5
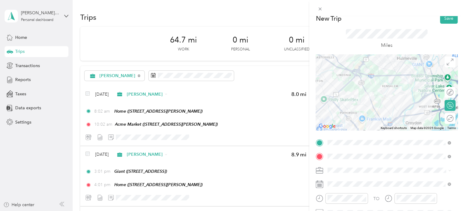
scroll to position [0, 0]
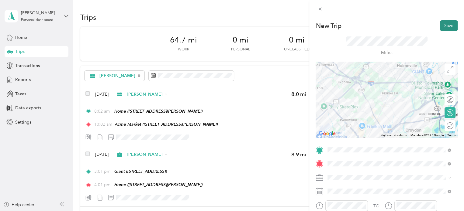
click at [448, 28] on button "Save" at bounding box center [449, 25] width 18 height 11
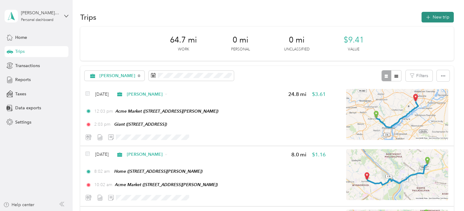
click at [443, 20] on button "New trip" at bounding box center [437, 17] width 32 height 11
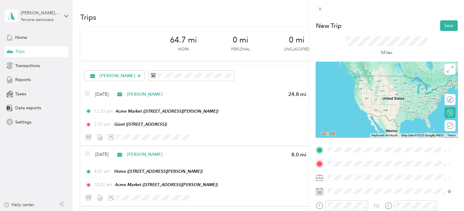
click at [378, 108] on span "[STREET_ADDRESS]" at bounding box center [358, 107] width 39 height 5
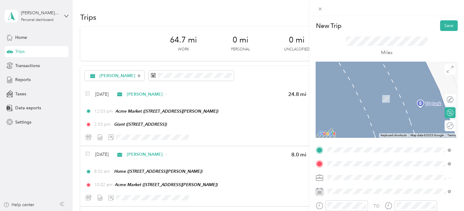
click at [379, 98] on span "[STREET_ADDRESS][PERSON_NAME]" at bounding box center [375, 98] width 72 height 5
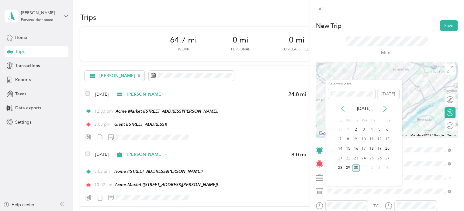
click at [341, 110] on icon at bounding box center [343, 109] width 6 height 6
click at [385, 138] on div "14" at bounding box center [387, 140] width 8 height 8
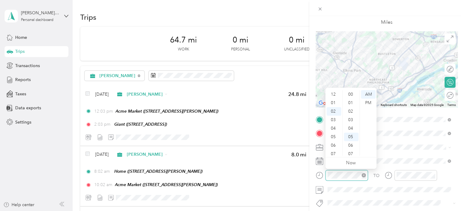
scroll to position [43, 0]
click at [337, 103] on div "03" at bounding box center [334, 103] width 15 height 9
click at [367, 104] on div "PM" at bounding box center [368, 103] width 15 height 9
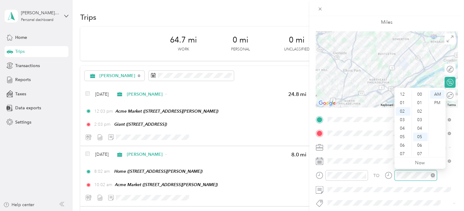
scroll to position [43, 0]
click at [404, 111] on div "04" at bounding box center [403, 111] width 15 height 9
click at [437, 101] on div "PM" at bounding box center [437, 103] width 15 height 9
click at [402, 101] on div "05" at bounding box center [403, 103] width 15 height 9
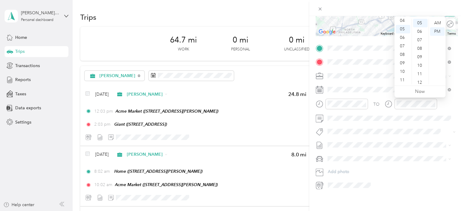
scroll to position [107, 0]
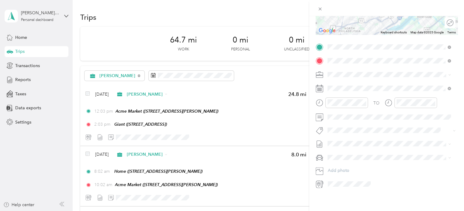
click at [351, 163] on span "Nissan Xterra" at bounding box center [342, 163] width 25 height 5
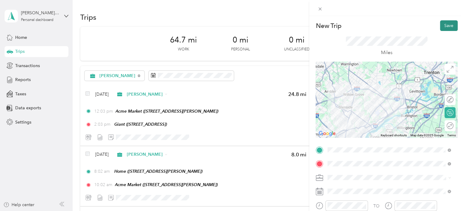
click at [444, 26] on button "Save" at bounding box center [449, 25] width 18 height 11
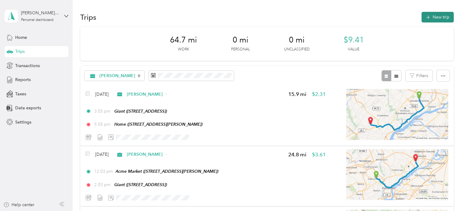
click at [436, 19] on button "New trip" at bounding box center [437, 17] width 32 height 11
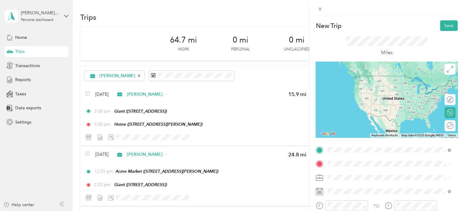
click at [356, 82] on span "[STREET_ADDRESS][PERSON_NAME]" at bounding box center [375, 84] width 72 height 5
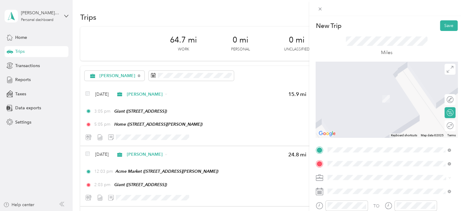
click at [347, 133] on ol "From your Favorite places TEAM Speedway 6399 Refugee Rd, 431108225, Canal Winch…" at bounding box center [388, 115] width 127 height 85
click at [376, 129] on li "TEAM Speedway 6399 Oxford Ave, 19111, Philadelphia, PA, USA" at bounding box center [388, 117] width 127 height 21
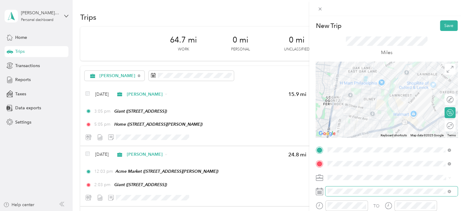
click at [360, 188] on span at bounding box center [391, 192] width 132 height 10
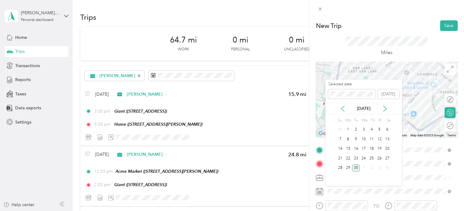
click at [344, 108] on icon at bounding box center [343, 109] width 6 height 6
click at [349, 152] on div "16" at bounding box center [348, 149] width 8 height 8
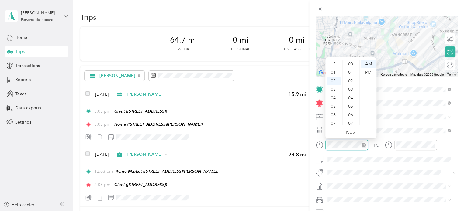
scroll to position [17, 0]
click at [336, 115] on div "08" at bounding box center [334, 115] width 15 height 9
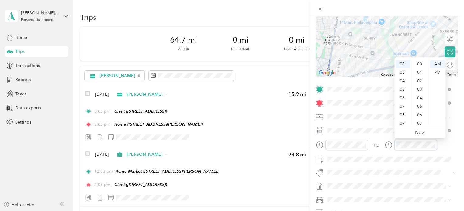
scroll to position [136, 0]
click at [404, 124] on div "09" at bounding box center [403, 123] width 15 height 9
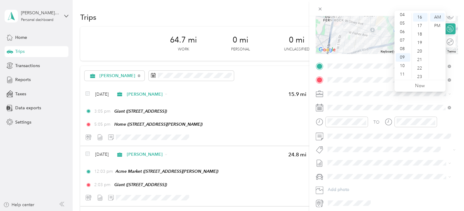
scroll to position [107, 0]
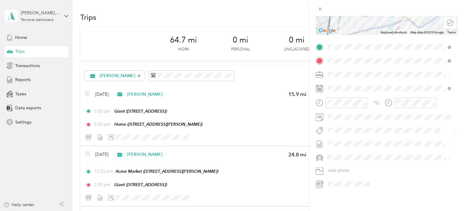
click at [355, 164] on li "Nissan Xterra" at bounding box center [388, 163] width 127 height 11
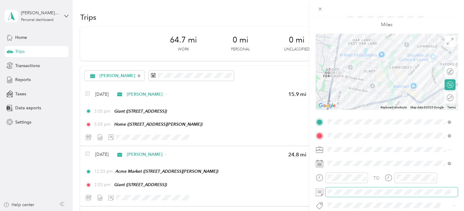
scroll to position [0, 0]
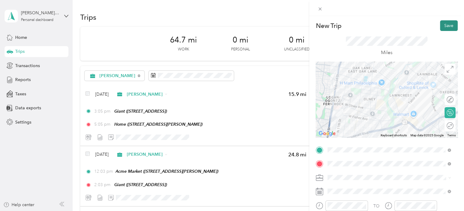
click at [444, 26] on button "Save" at bounding box center [449, 25] width 18 height 11
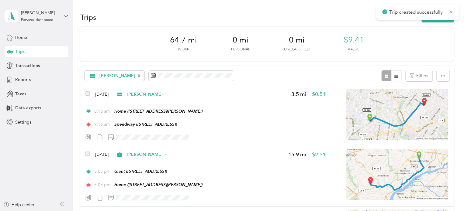
click at [440, 19] on div "Trip created successfully" at bounding box center [417, 12] width 83 height 15
click at [438, 21] on button "New trip" at bounding box center [437, 17] width 32 height 11
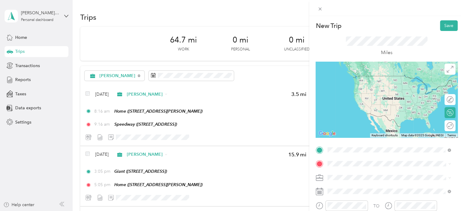
click at [381, 110] on div "TEAM Speedway 6399 Oxford Ave, 19111, Philadelphia, PA, USA" at bounding box center [360, 104] width 42 height 15
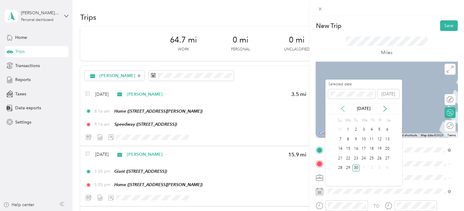
click at [341, 109] on icon at bounding box center [343, 109] width 6 height 6
click at [346, 148] on div "16" at bounding box center [348, 149] width 8 height 8
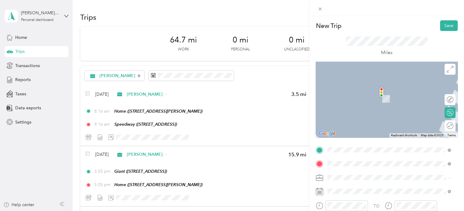
click at [375, 118] on div "TEAM Save A Lot" at bounding box center [360, 117] width 42 height 8
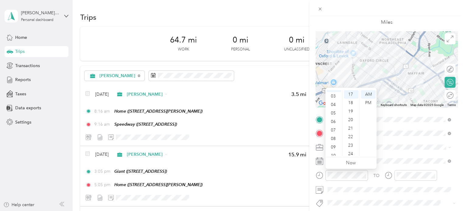
scroll to position [29, 0]
click at [334, 142] on div "09" at bounding box center [334, 142] width 15 height 9
click at [331, 143] on div "10" at bounding box center [334, 143] width 15 height 9
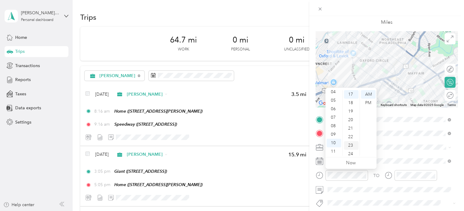
click at [352, 147] on div "23" at bounding box center [351, 145] width 15 height 9
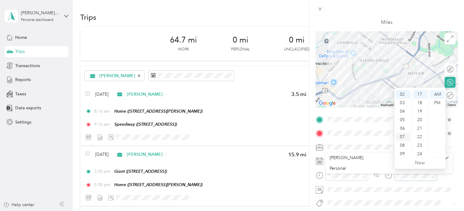
scroll to position [36, 0]
click at [399, 153] on div "11" at bounding box center [403, 151] width 15 height 9
click at [420, 154] on div "24" at bounding box center [420, 154] width 15 height 9
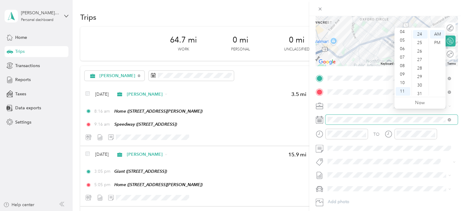
scroll to position [91, 0]
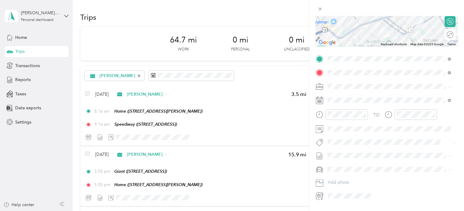
click at [341, 181] on div "Nissan Xterra" at bounding box center [389, 180] width 119 height 6
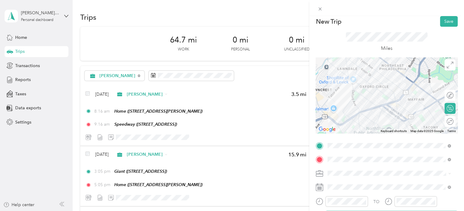
scroll to position [0, 0]
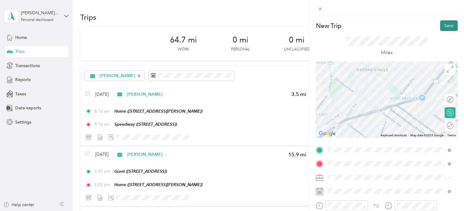
click at [442, 26] on button "Save" at bounding box center [449, 25] width 18 height 11
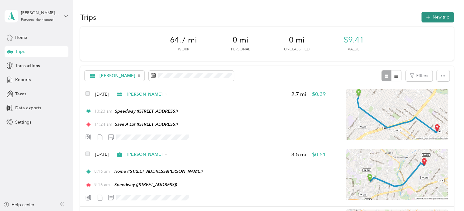
click at [434, 19] on button "New trip" at bounding box center [437, 17] width 32 height 11
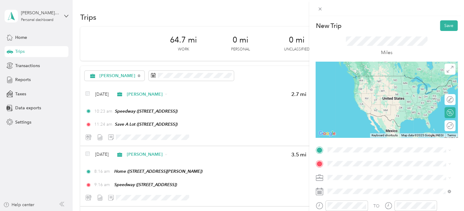
click at [366, 104] on div "TEAM Save A Lot" at bounding box center [360, 102] width 42 height 8
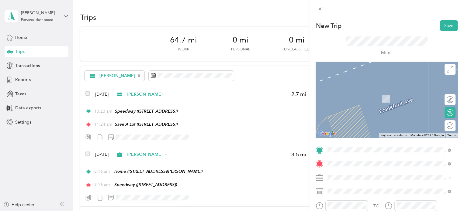
click at [378, 99] on span "176 W Street Rd, 190537858, Feasterville Trevose, PA, USA" at bounding box center [358, 101] width 39 height 5
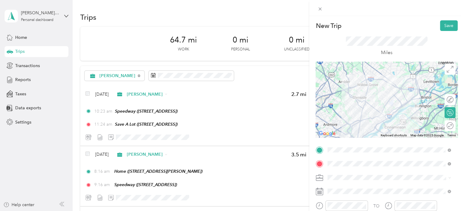
click at [386, 89] on div at bounding box center [387, 100] width 142 height 76
click at [387, 92] on div at bounding box center [387, 100] width 142 height 76
click at [388, 98] on div at bounding box center [387, 100] width 142 height 76
click at [395, 94] on div at bounding box center [387, 100] width 142 height 76
click at [396, 93] on div at bounding box center [387, 100] width 142 height 76
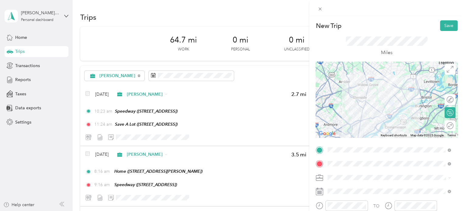
click at [396, 90] on div at bounding box center [387, 100] width 142 height 76
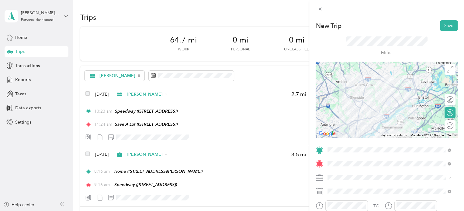
click at [393, 101] on div at bounding box center [387, 100] width 142 height 76
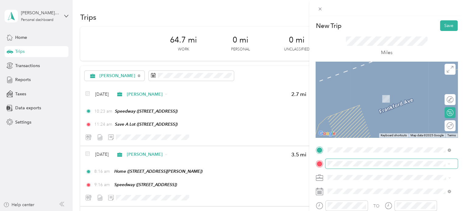
click at [392, 161] on span at bounding box center [391, 164] width 132 height 10
click at [351, 166] on span at bounding box center [391, 164] width 132 height 10
click at [366, 125] on span "176 W Street Rd, 190537817, Feasterville Trevose, PA, USA" at bounding box center [358, 122] width 39 height 5
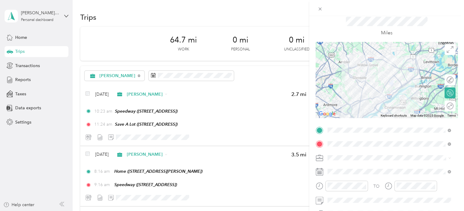
scroll to position [30, 0]
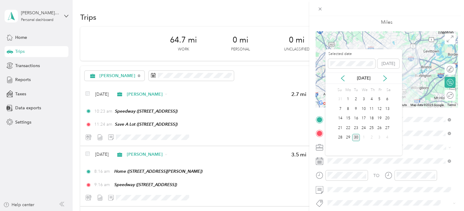
click at [339, 73] on div "[DATE]" at bounding box center [363, 78] width 77 height 11
click at [341, 79] on icon at bounding box center [343, 78] width 6 height 6
click at [348, 118] on div "16" at bounding box center [348, 119] width 8 height 8
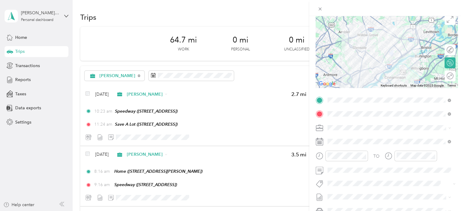
scroll to position [61, 0]
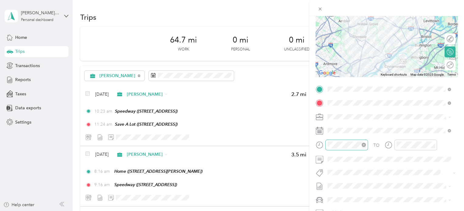
click at [326, 147] on div at bounding box center [346, 145] width 43 height 11
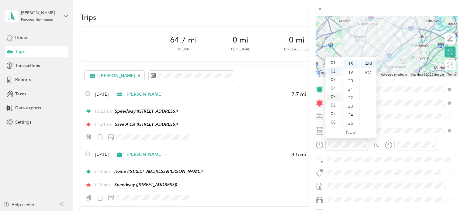
scroll to position [0, 0]
click at [334, 65] on div "12" at bounding box center [334, 64] width 15 height 9
click at [353, 118] on div "35" at bounding box center [351, 117] width 15 height 9
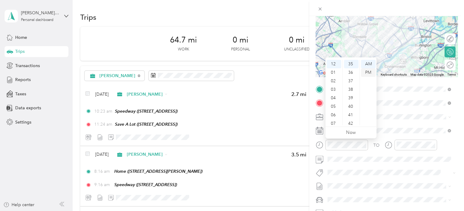
click at [369, 73] on div "PM" at bounding box center [368, 72] width 15 height 9
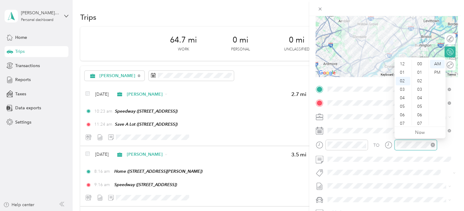
scroll to position [17, 0]
click at [439, 68] on div "PM" at bounding box center [437, 72] width 15 height 9
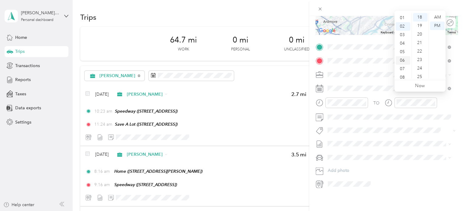
scroll to position [0, 0]
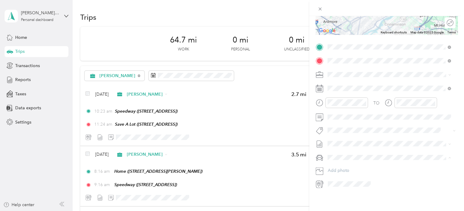
click at [346, 164] on div "Nissan Xterra" at bounding box center [389, 164] width 119 height 6
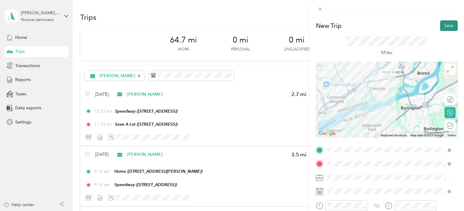
click at [440, 27] on button "Save" at bounding box center [449, 25] width 18 height 11
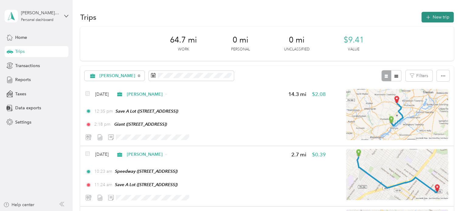
click at [440, 17] on button "New trip" at bounding box center [437, 17] width 32 height 11
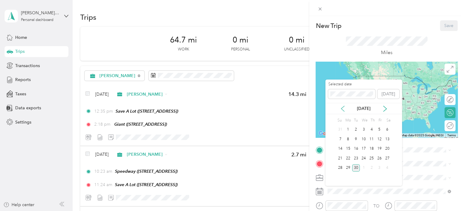
click at [343, 109] on icon at bounding box center [343, 109] width 6 height 6
click at [347, 148] on div "16" at bounding box center [348, 149] width 8 height 8
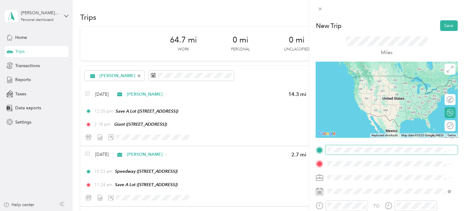
click at [347, 146] on span at bounding box center [391, 150] width 132 height 10
click at [378, 111] on span "176 W Street Rd, 190537817, Feasterville Trevose, PA, USA" at bounding box center [358, 108] width 39 height 5
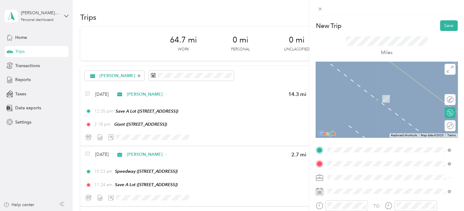
click at [358, 102] on span "[STREET_ADDRESS][PERSON_NAME]" at bounding box center [375, 98] width 72 height 5
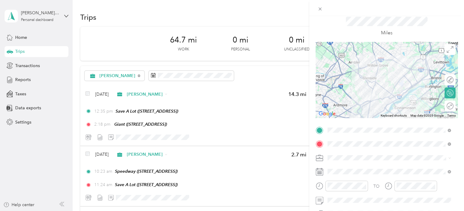
scroll to position [30, 0]
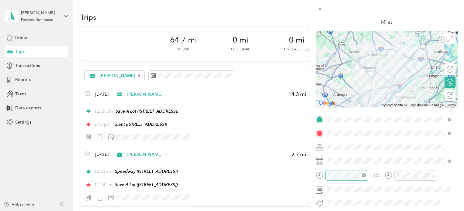
click at [342, 178] on div at bounding box center [346, 175] width 43 height 11
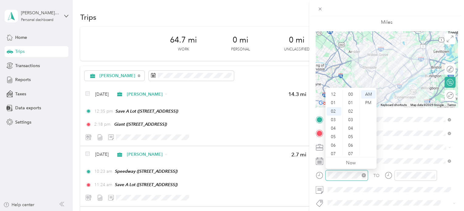
scroll to position [17, 0]
click at [364, 101] on div "PM" at bounding box center [368, 103] width 15 height 9
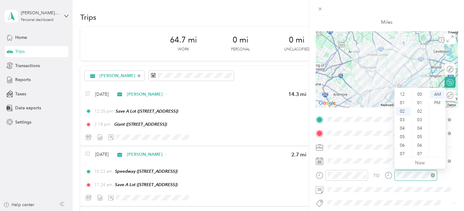
scroll to position [170, 0]
click at [401, 109] on div "04" at bounding box center [403, 111] width 15 height 9
click at [437, 98] on div "AM" at bounding box center [437, 94] width 15 height 9
click at [439, 102] on div "PM" at bounding box center [437, 103] width 15 height 9
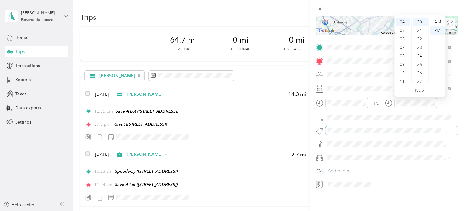
scroll to position [107, 0]
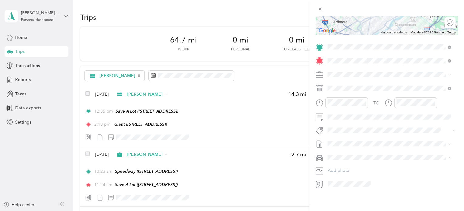
click at [351, 164] on div "Nissan Xterra" at bounding box center [389, 164] width 119 height 6
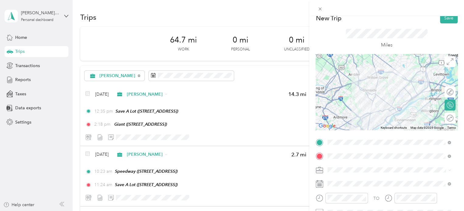
scroll to position [0, 0]
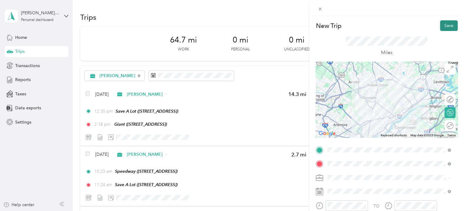
click at [445, 25] on button "Save" at bounding box center [449, 25] width 18 height 11
